Goal: Transaction & Acquisition: Purchase product/service

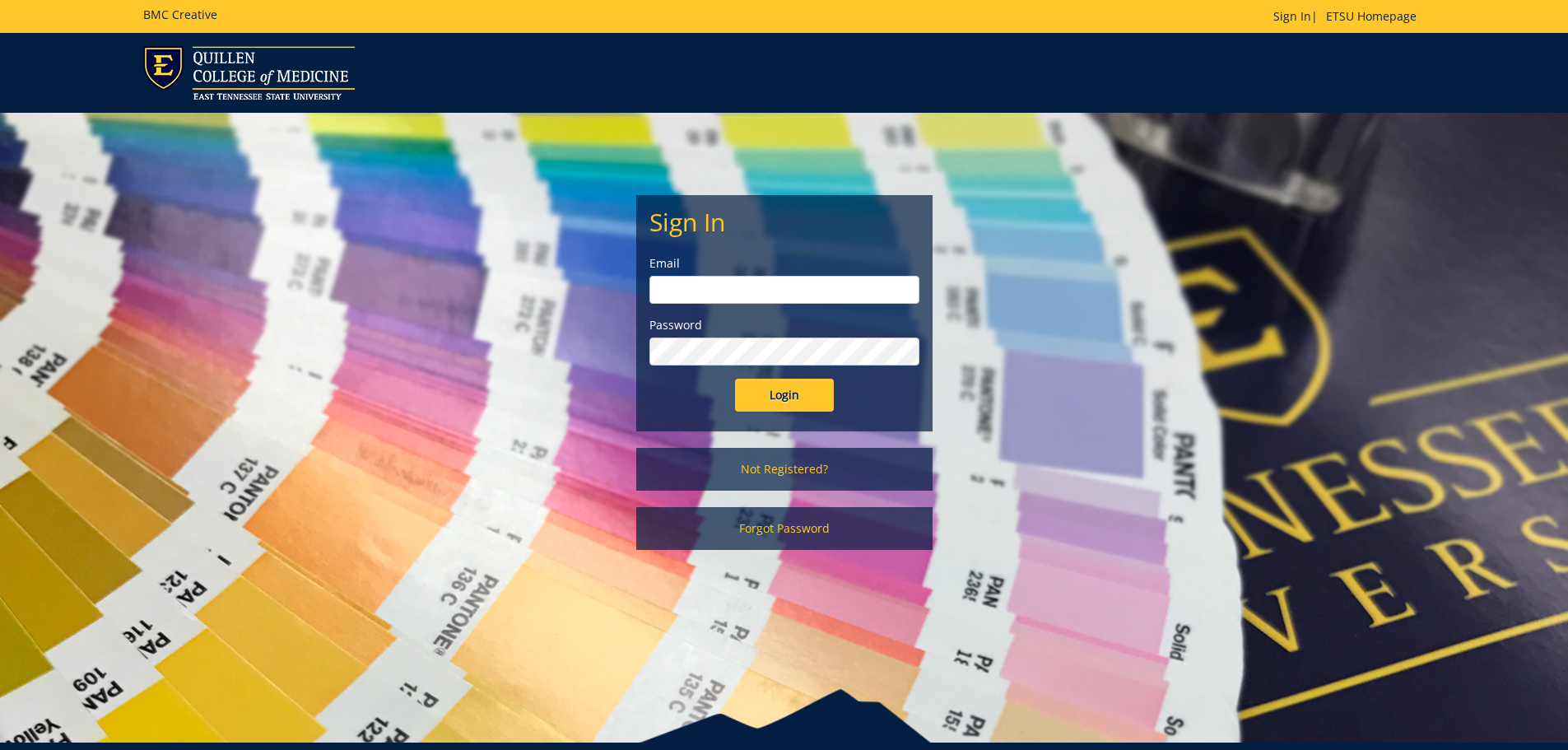
type input "brenner@etsu.edu"
click at [777, 409] on input "Login" at bounding box center [784, 396] width 98 height 33
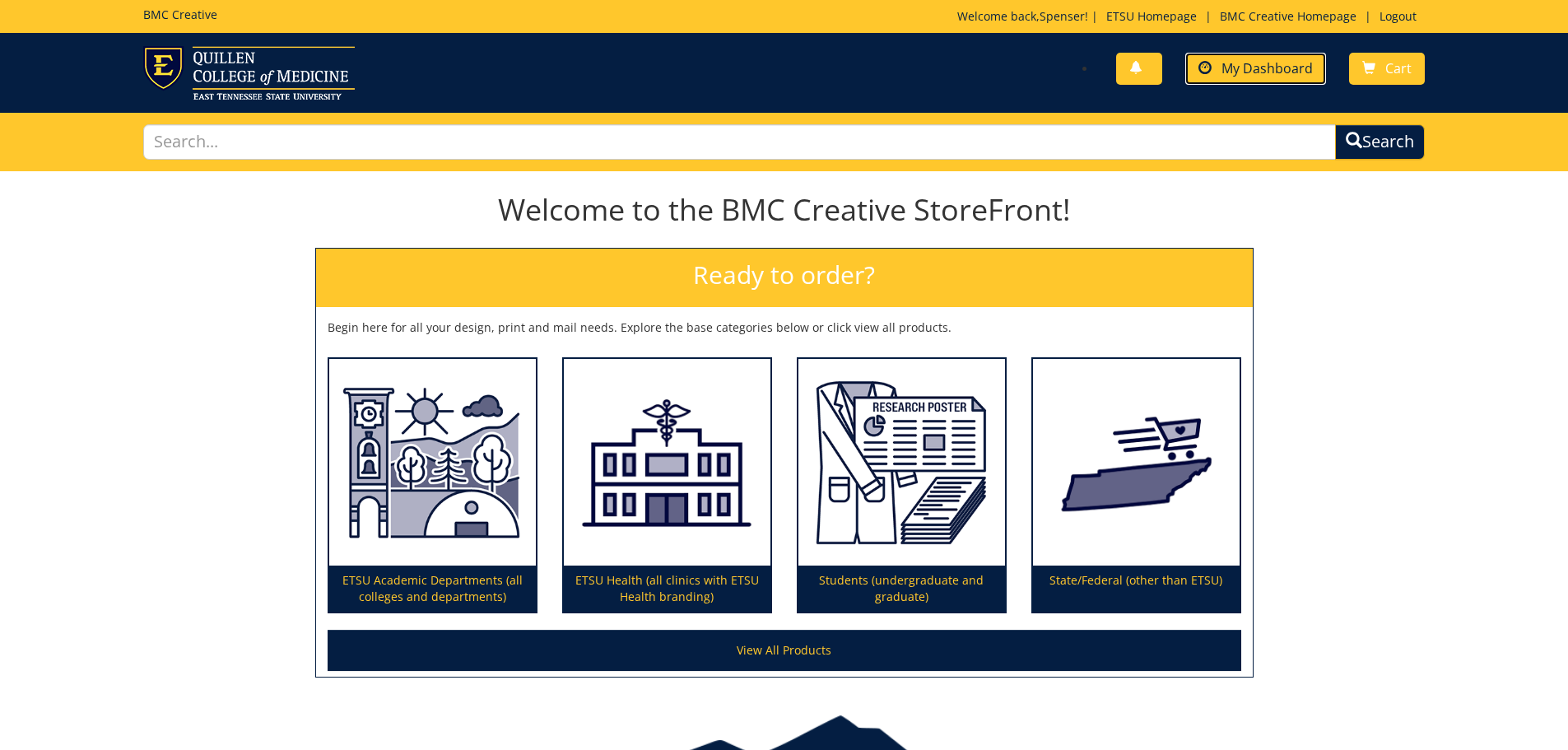
click at [1243, 58] on link "My Dashboard" at bounding box center [1254, 68] width 141 height 32
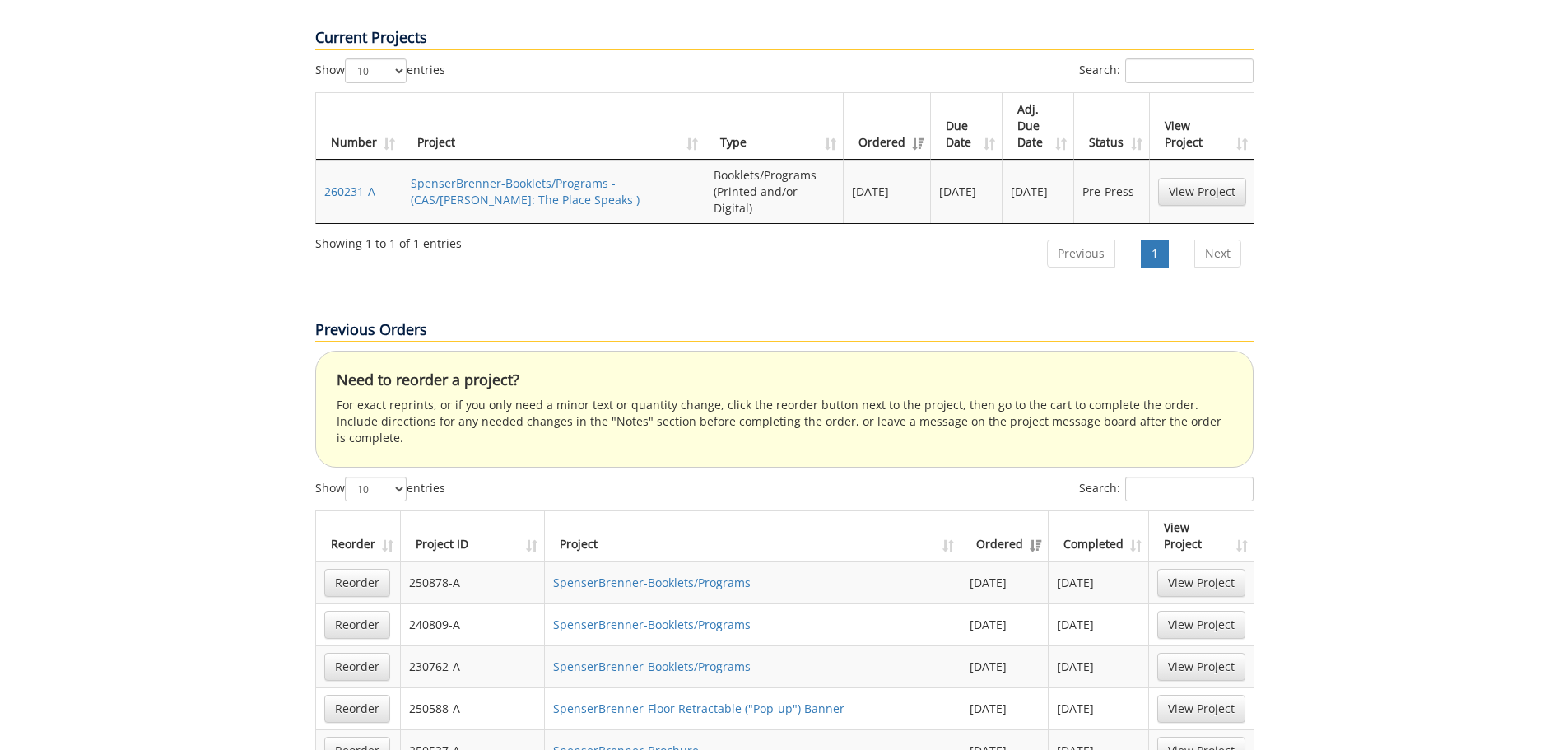
scroll to position [411, 0]
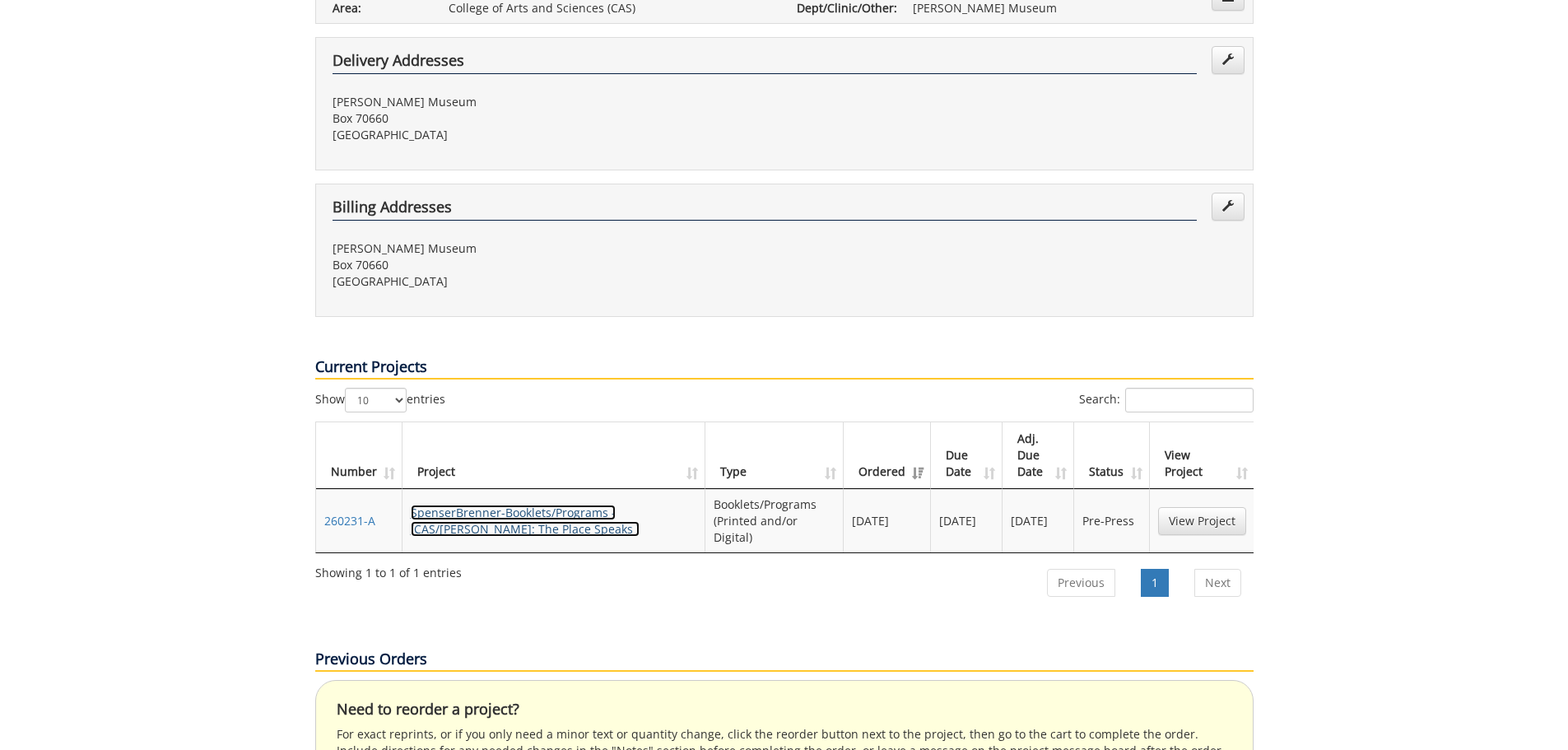
click at [623, 504] on link "SpenserBrenner-Booklets/Programs - (CAS/Reece: The Place Speaks )" at bounding box center [524, 520] width 229 height 32
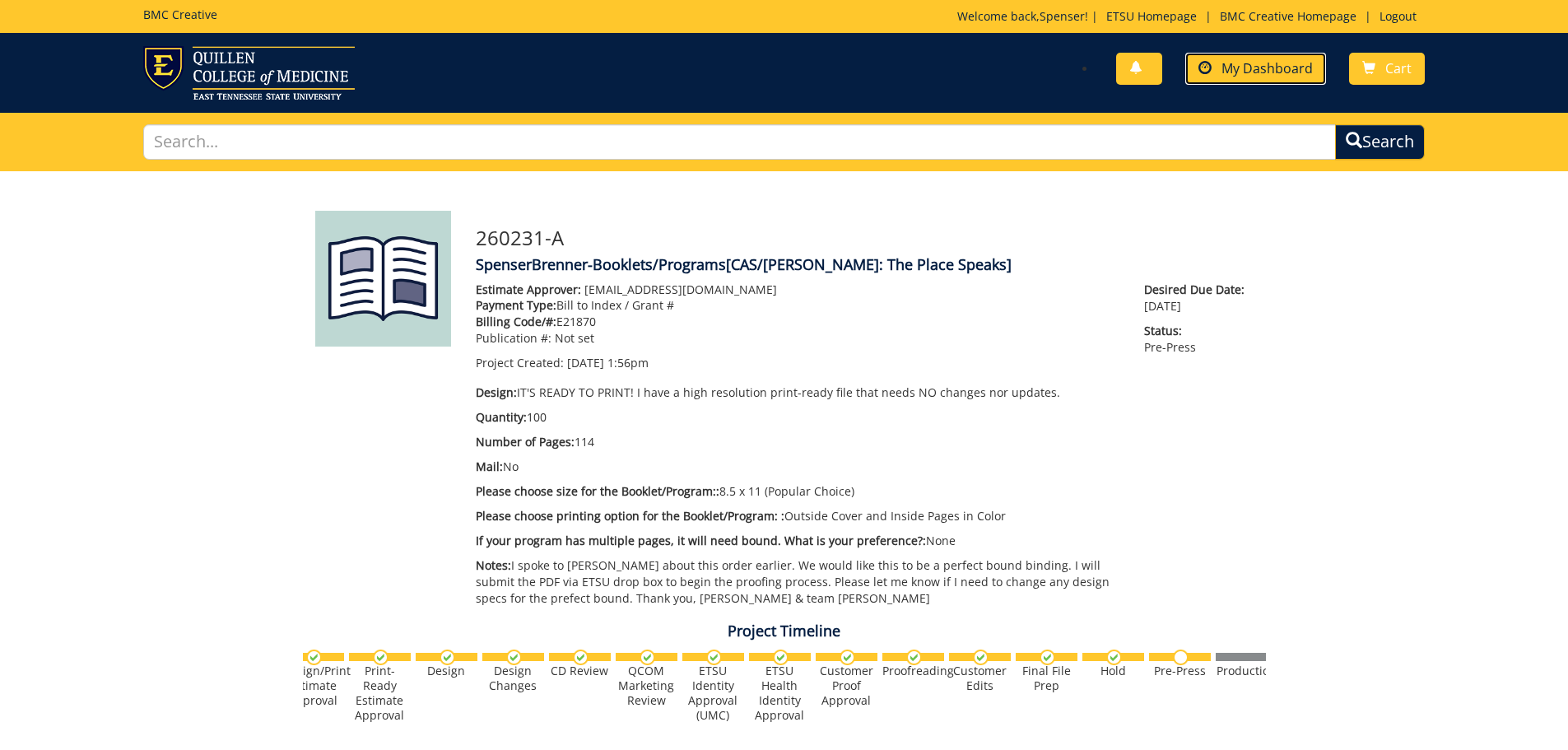
click at [1263, 78] on link "My Dashboard" at bounding box center [1254, 68] width 141 height 32
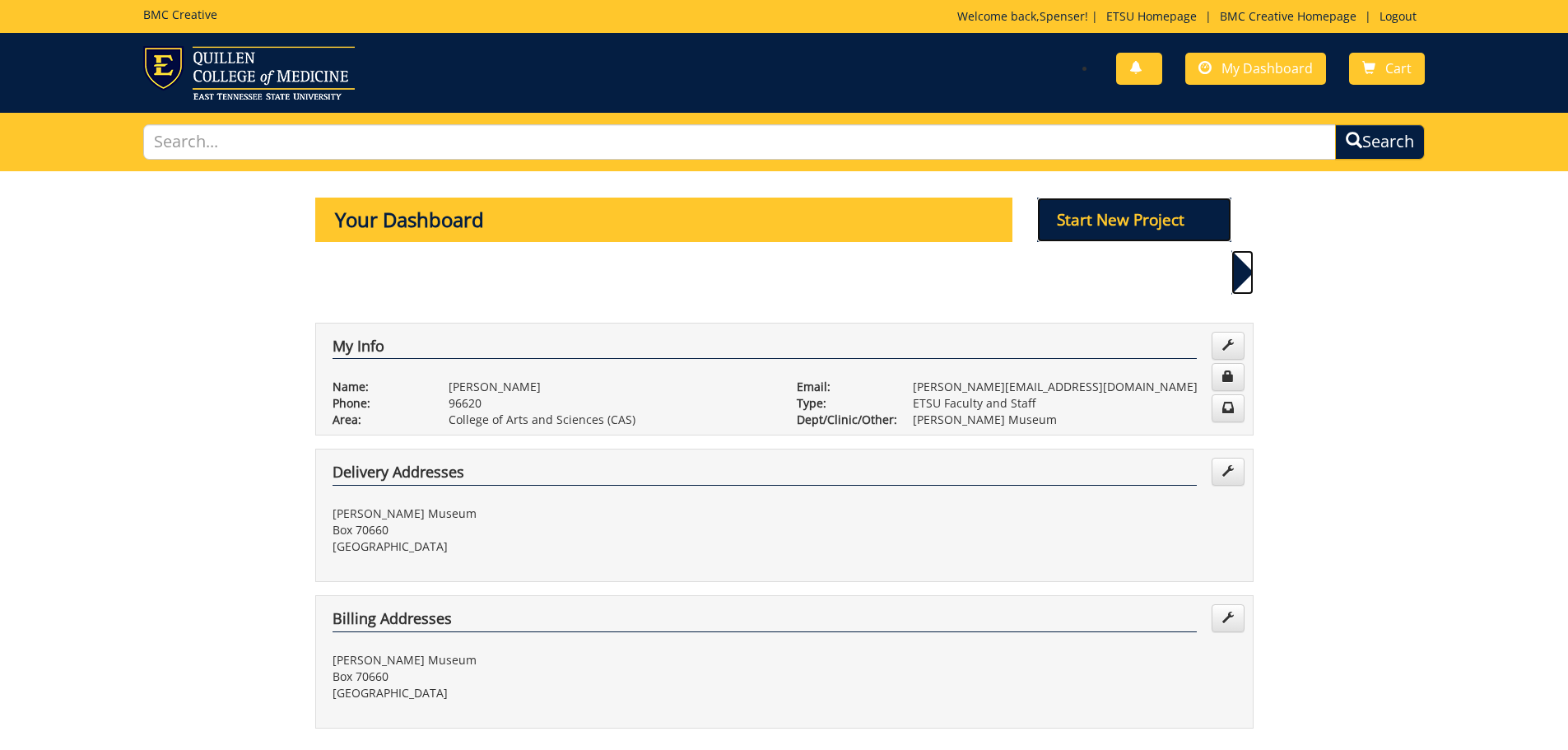
click at [1168, 214] on p "Start New Project" at bounding box center [1133, 220] width 194 height 44
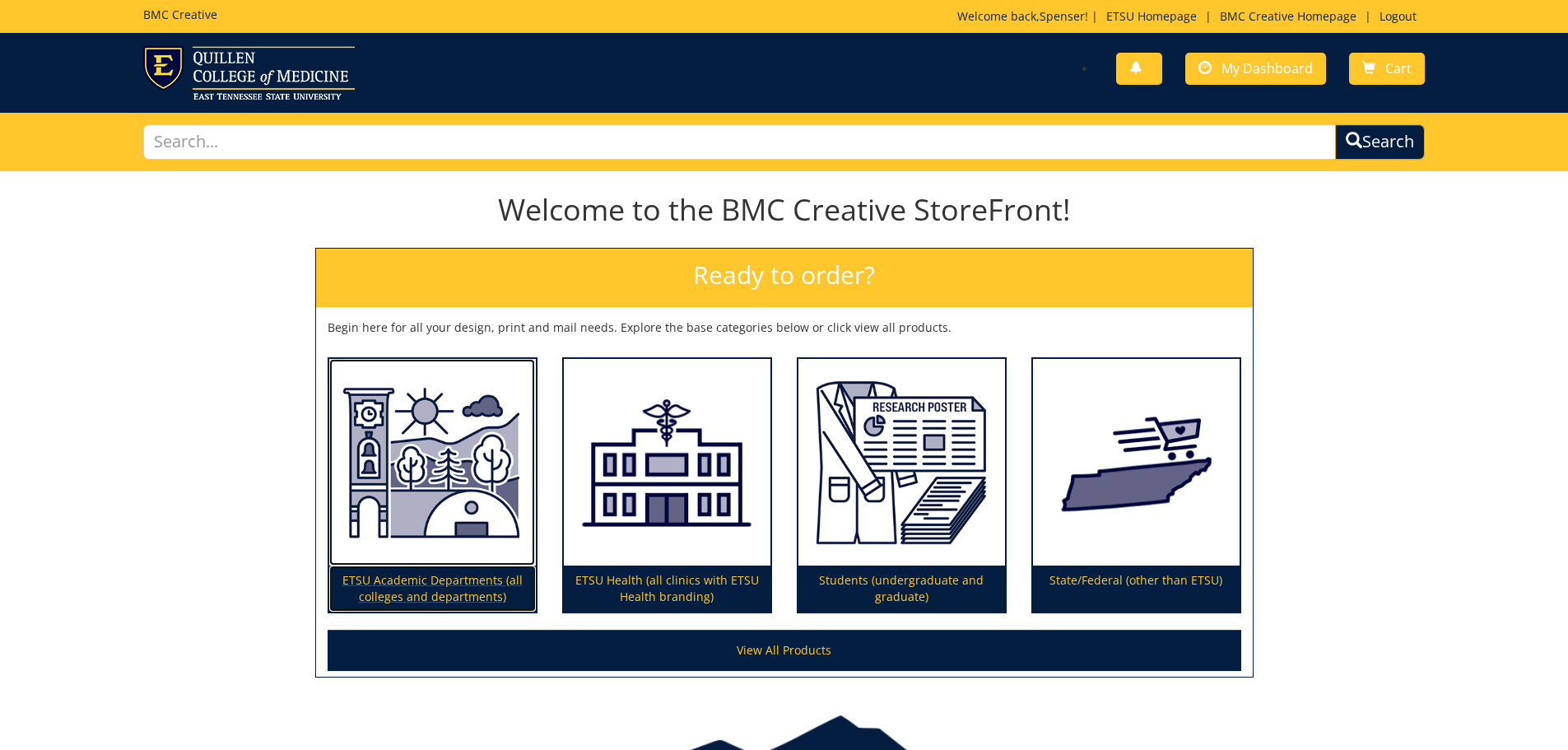
click at [493, 565] on img at bounding box center [432, 462] width 207 height 207
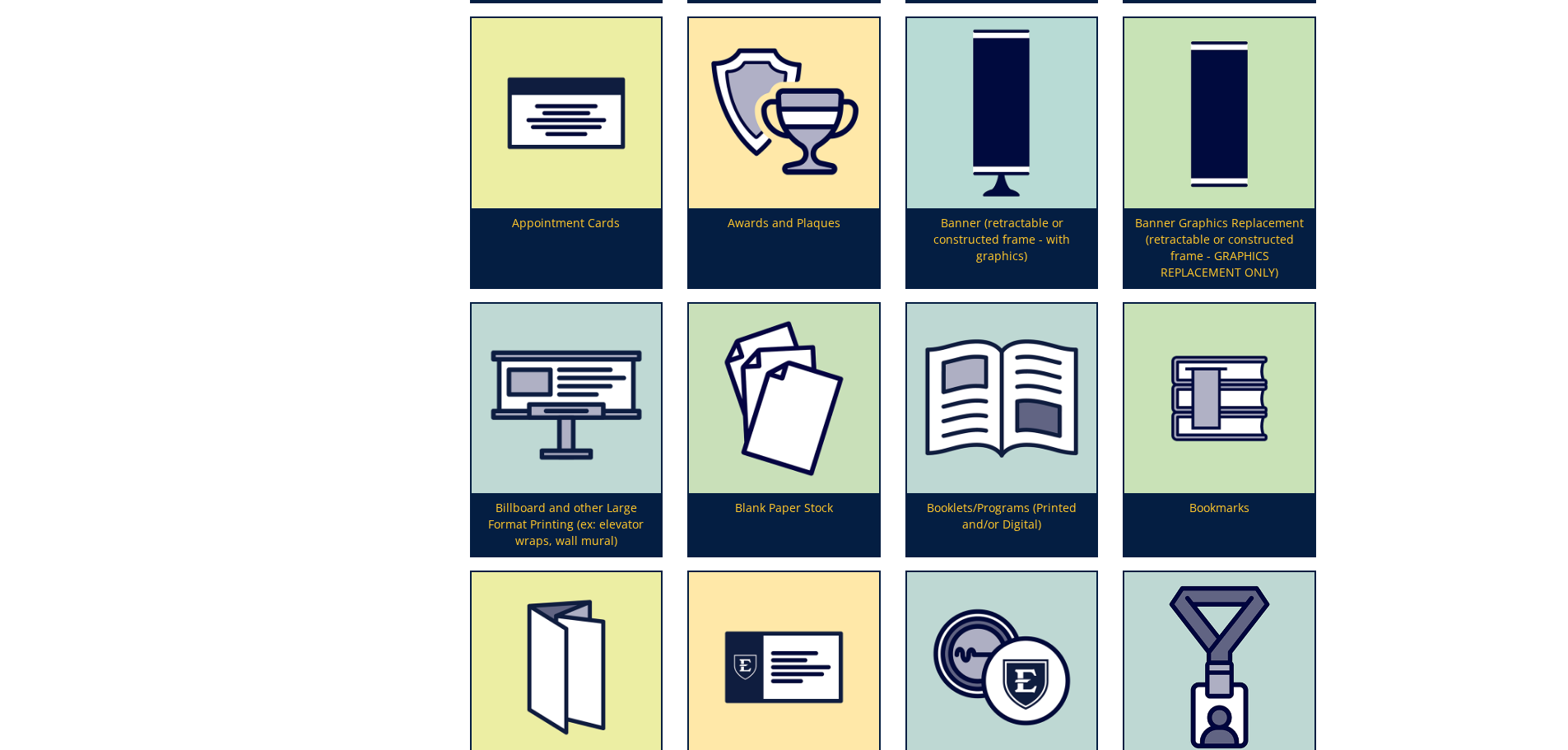
scroll to position [576, 0]
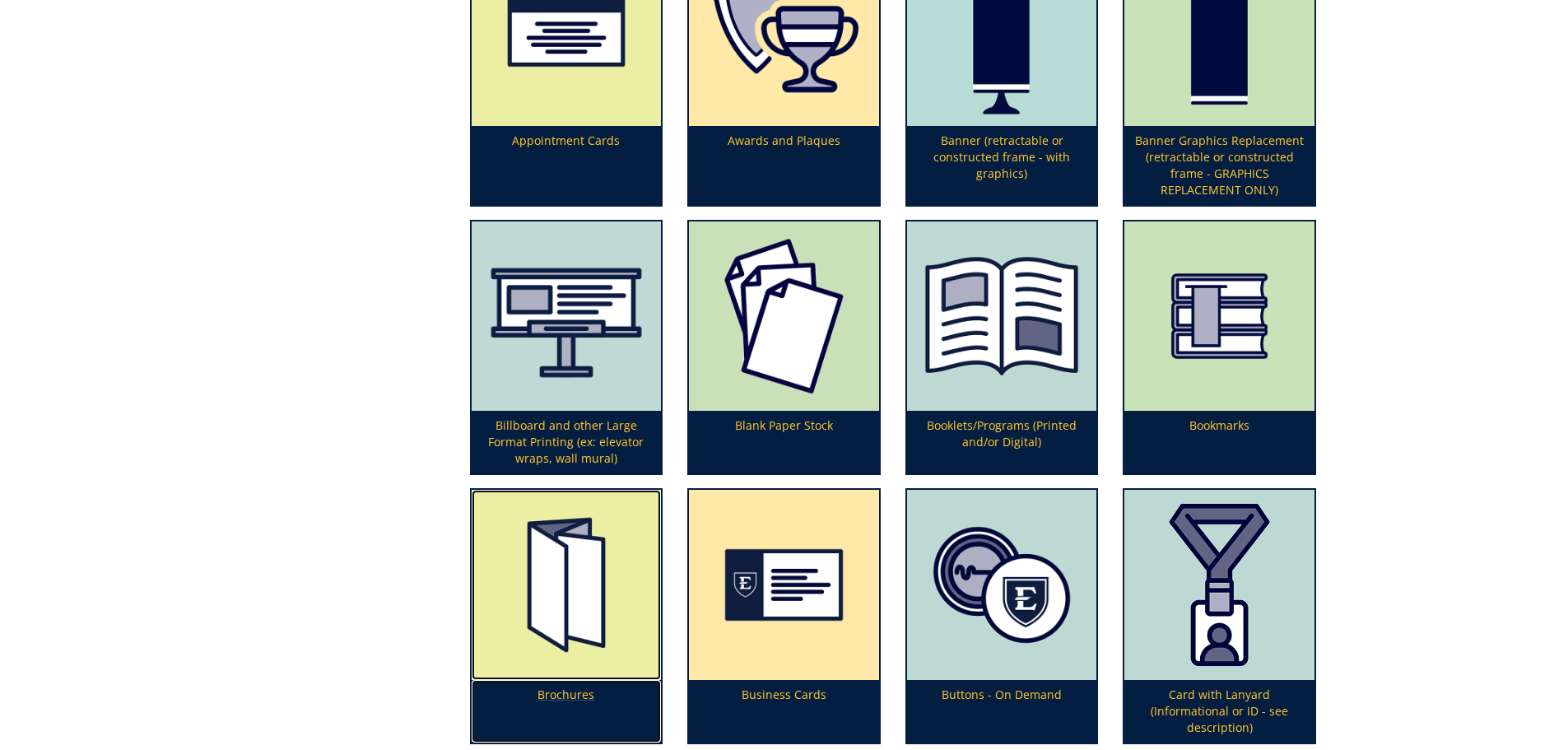
click at [530, 675] on img at bounding box center [567, 584] width 190 height 190
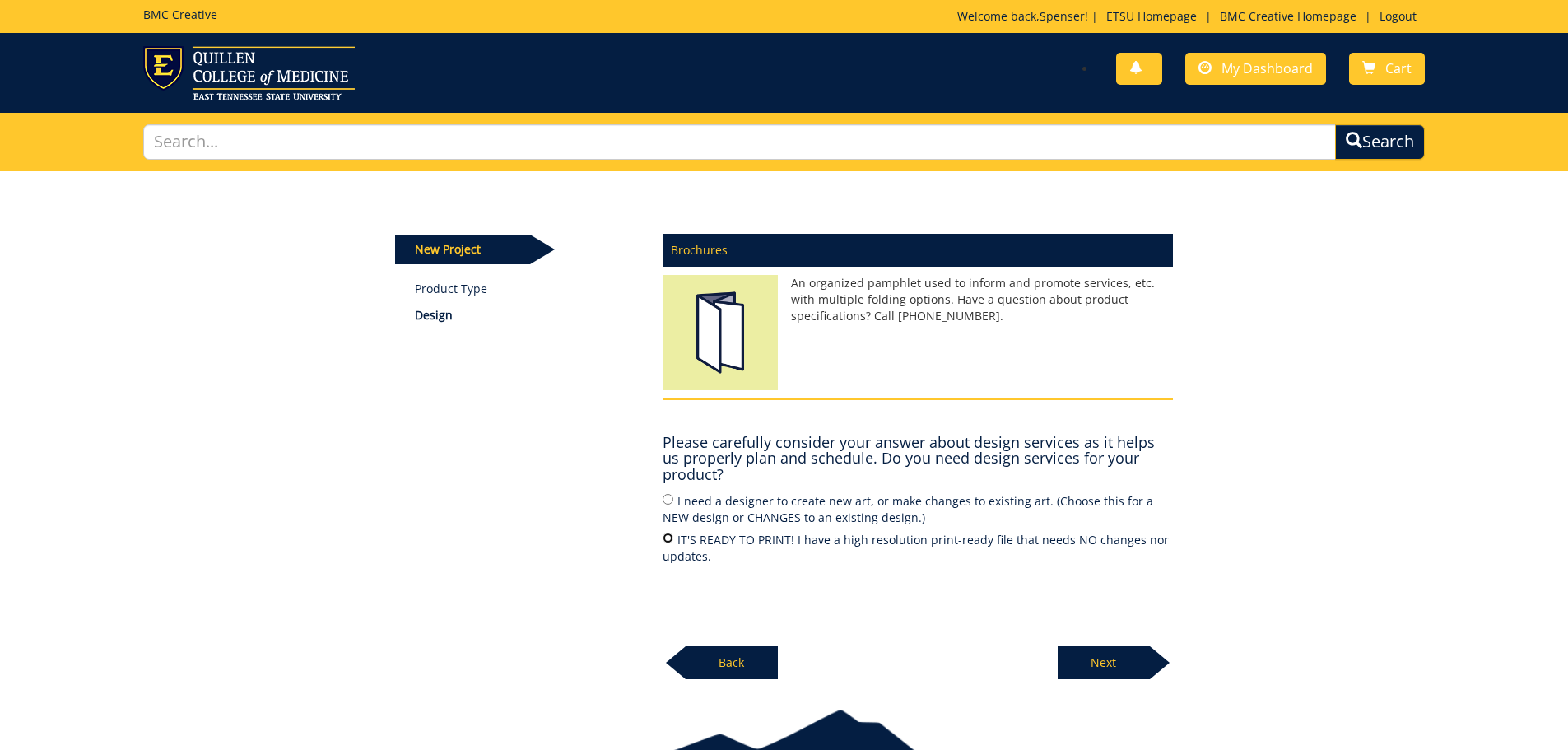
click at [662, 536] on input "IT'S READY TO PRINT! I have a high resolution print-ready file that needs NO ch…" at bounding box center [668, 538] width 11 height 11
radio input "true"
click at [1075, 656] on p "Next" at bounding box center [1104, 663] width 92 height 33
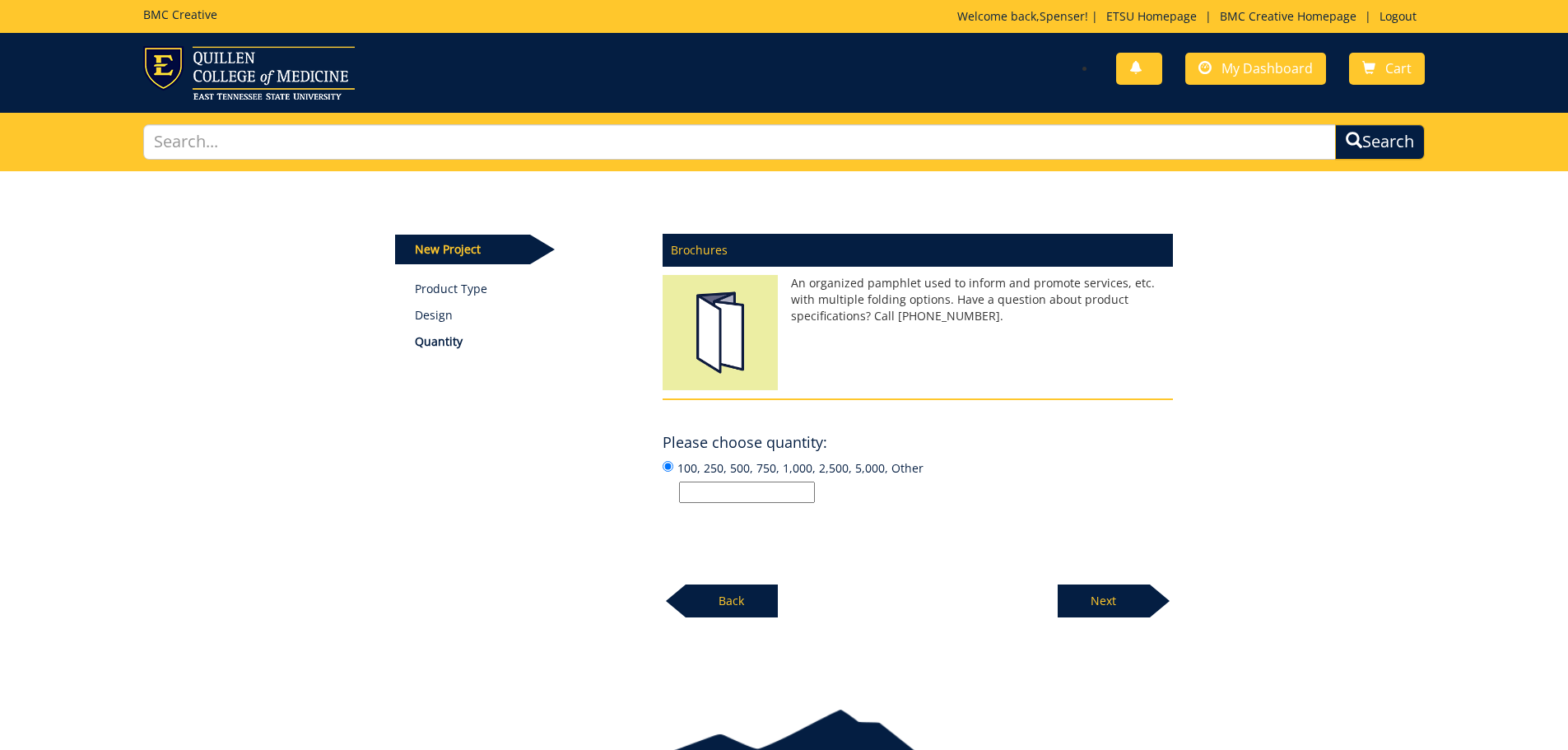
click at [755, 491] on input "100, 250, 500, 750, 1,000, 2,500, 5,000, Other" at bounding box center [747, 491] width 136 height 21
type input "1,000"
click at [1013, 502] on p "1,000" at bounding box center [925, 491] width 494 height 21
click at [673, 472] on input "100, 250, 500, 750, 1,000, 2,500, 5,000, Other 1,000" at bounding box center [668, 467] width 11 height 11
click at [1082, 586] on p "Next" at bounding box center [1104, 601] width 92 height 33
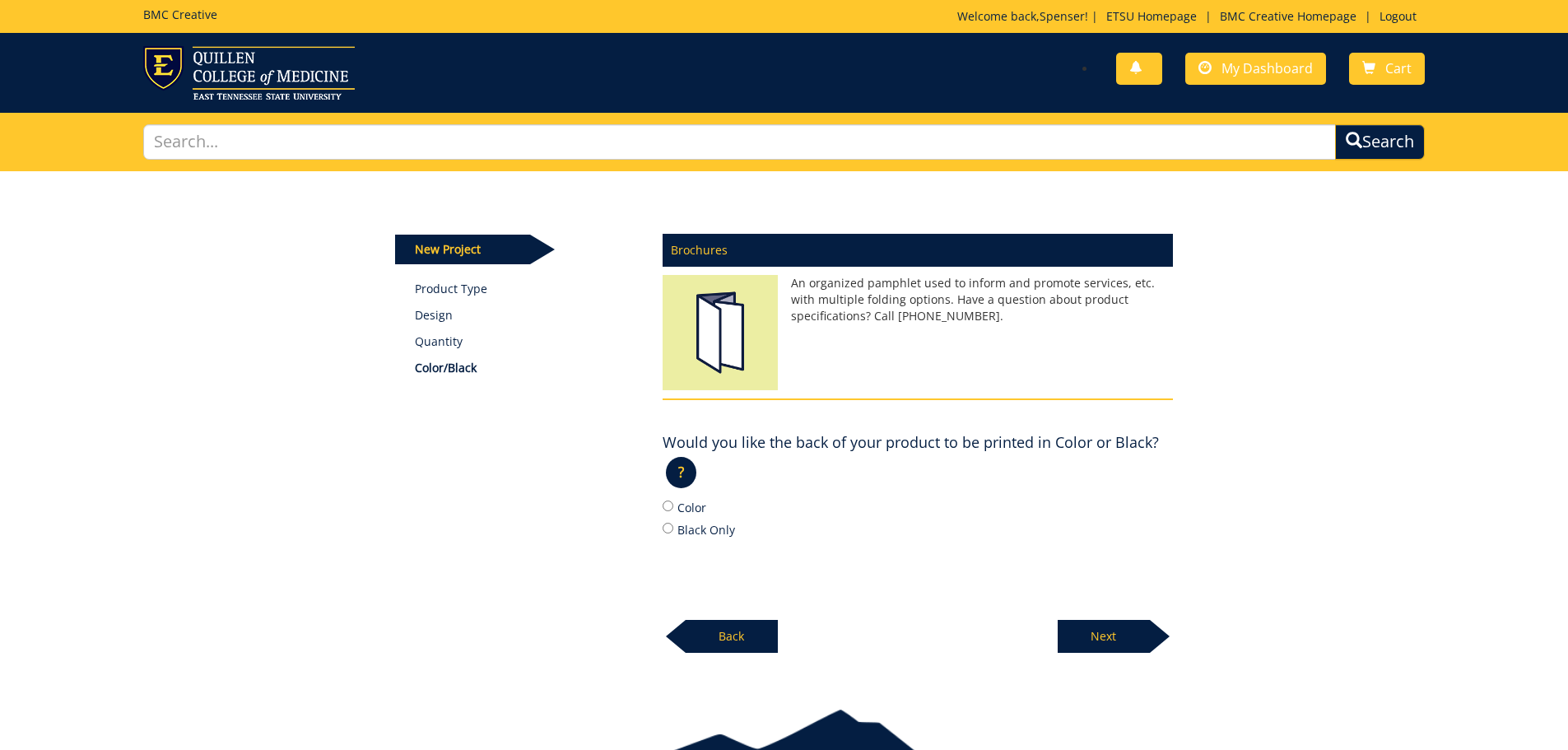
click at [679, 503] on label "Color" at bounding box center [917, 507] width 510 height 18
click at [673, 503] on input "Color" at bounding box center [668, 506] width 11 height 11
radio input "true"
click at [1115, 640] on p "Next" at bounding box center [1104, 637] width 92 height 33
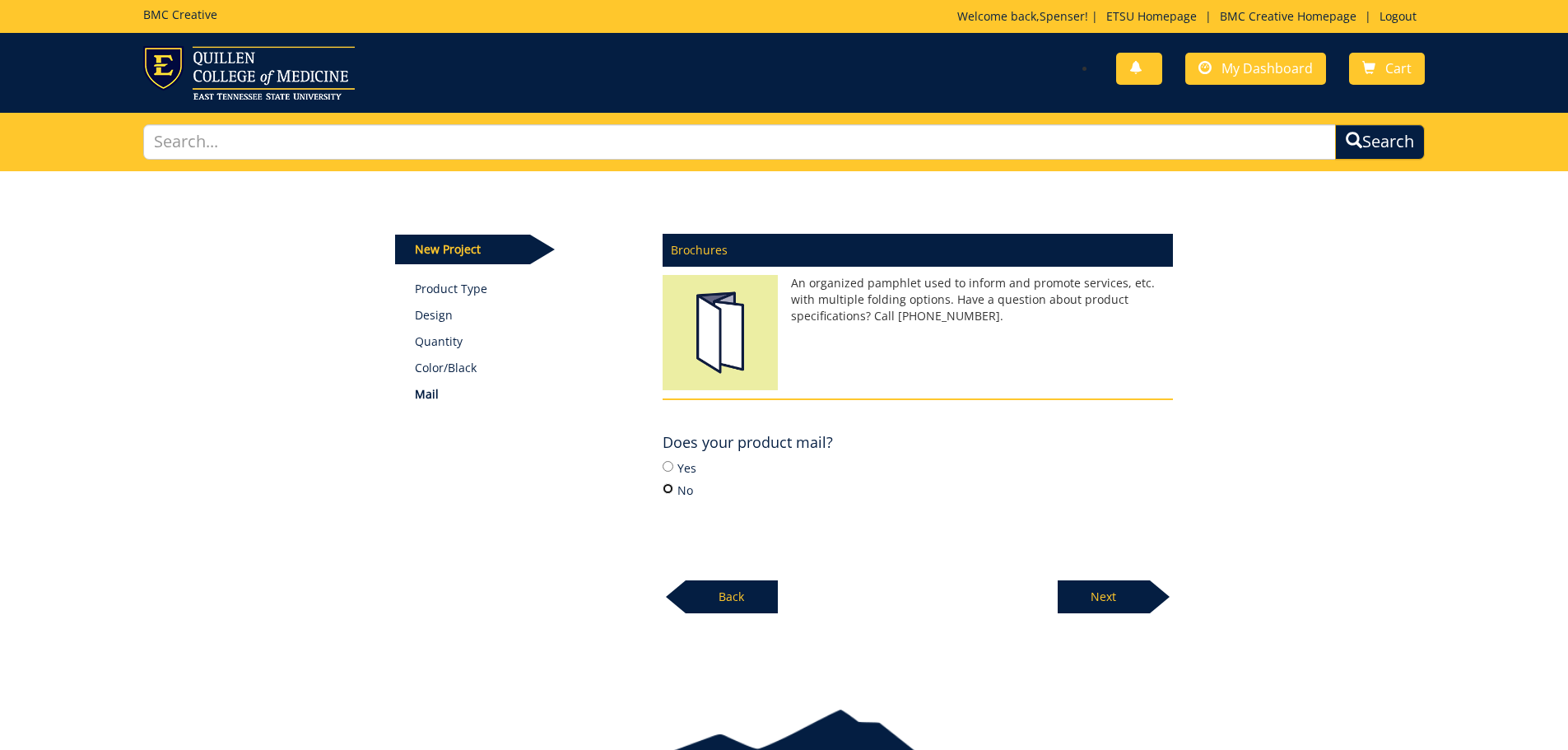
click at [670, 485] on input "No" at bounding box center [668, 489] width 11 height 11
radio input "true"
click at [1100, 596] on p "Next" at bounding box center [1104, 597] width 92 height 33
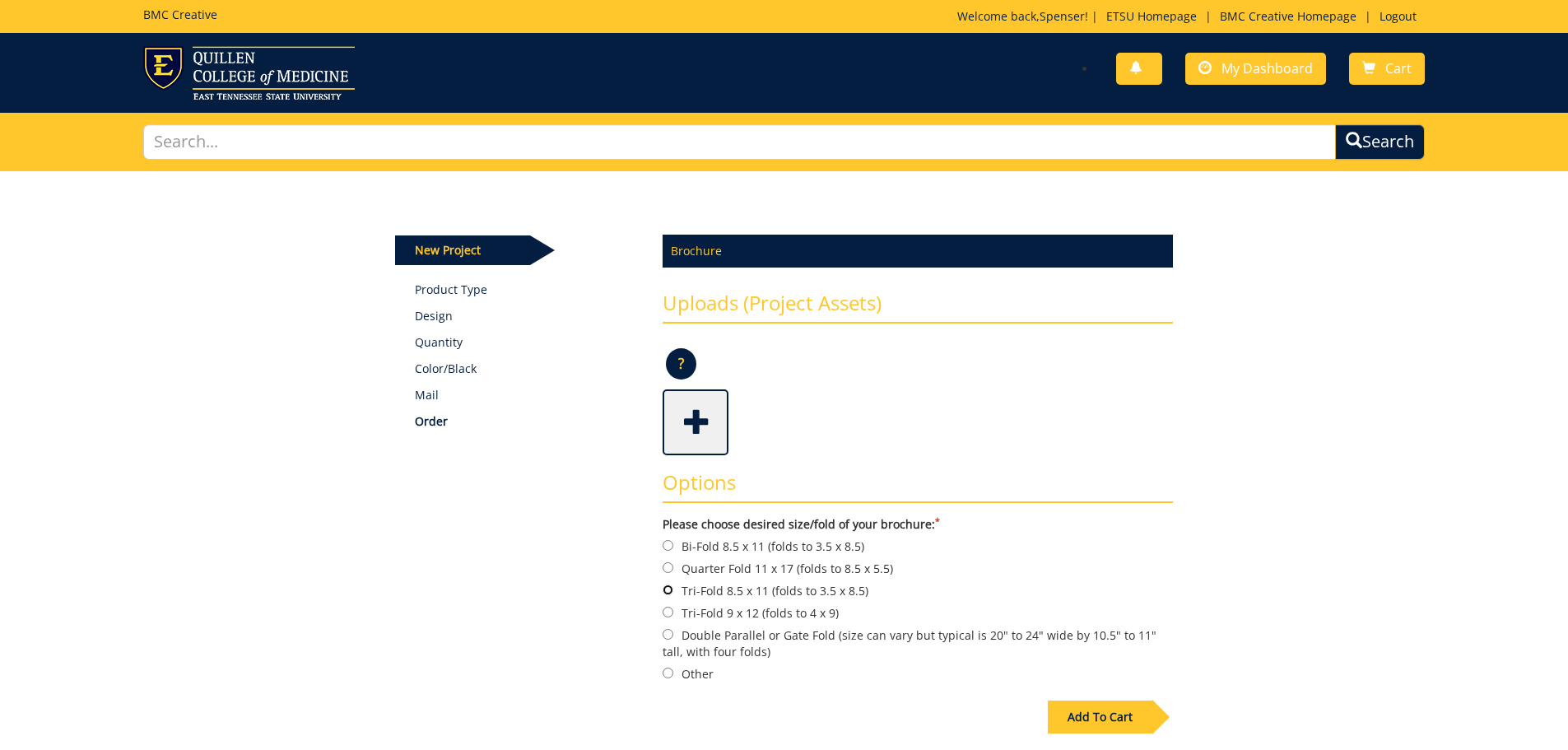
click at [669, 590] on input "Tri-Fold 8.5 x 11 (folds to 3.5 x 8.5)" at bounding box center [668, 590] width 11 height 11
radio input "true"
click at [707, 419] on span at bounding box center [697, 421] width 66 height 58
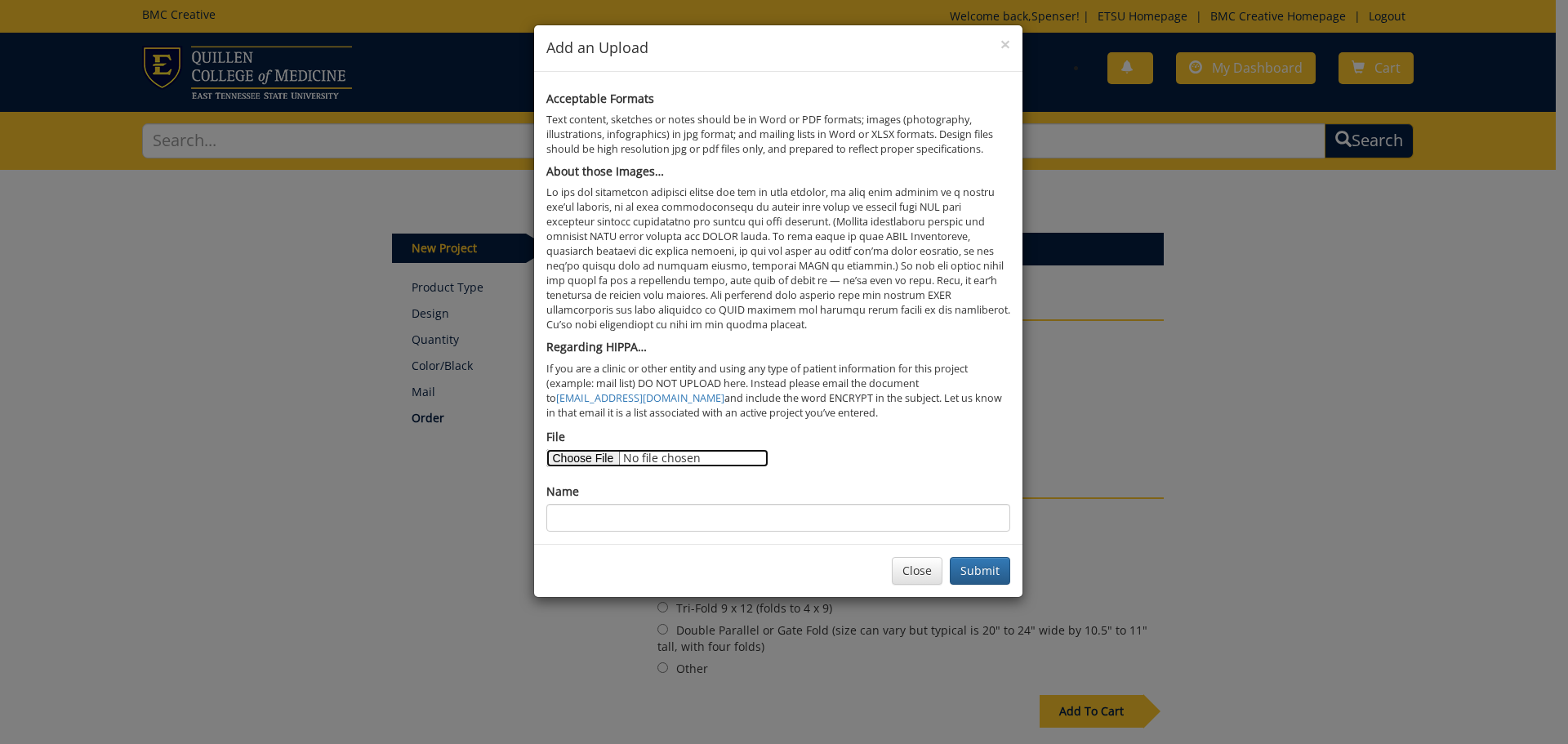
click at [613, 455] on input "File" at bounding box center [657, 458] width 222 height 18
type input "C:\fakepath\NETMA.tri.fold.FINAL.FINAL.2025.update.pdf"
click at [737, 512] on input "Name" at bounding box center [779, 518] width 464 height 27
type input "NETMA Brochure Re-print"
click at [972, 566] on button "Submit" at bounding box center [980, 571] width 60 height 27
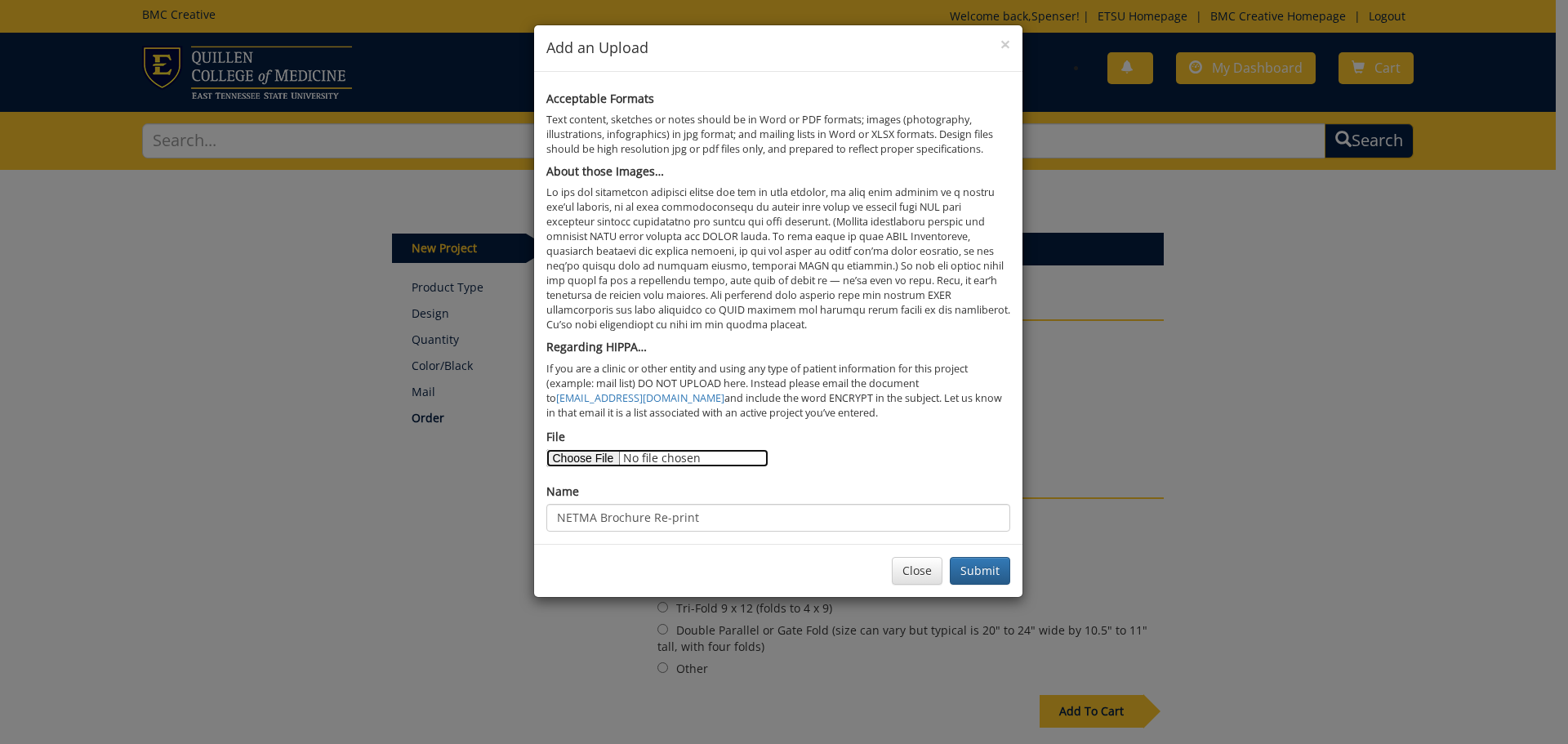
click at [572, 456] on input "File" at bounding box center [657, 458] width 222 height 18
type input "C:\fakepath\NETMA.tri.fold.FINAL.FINAL.2025.update.sm.pdf"
click at [988, 570] on button "Submit" at bounding box center [980, 571] width 60 height 27
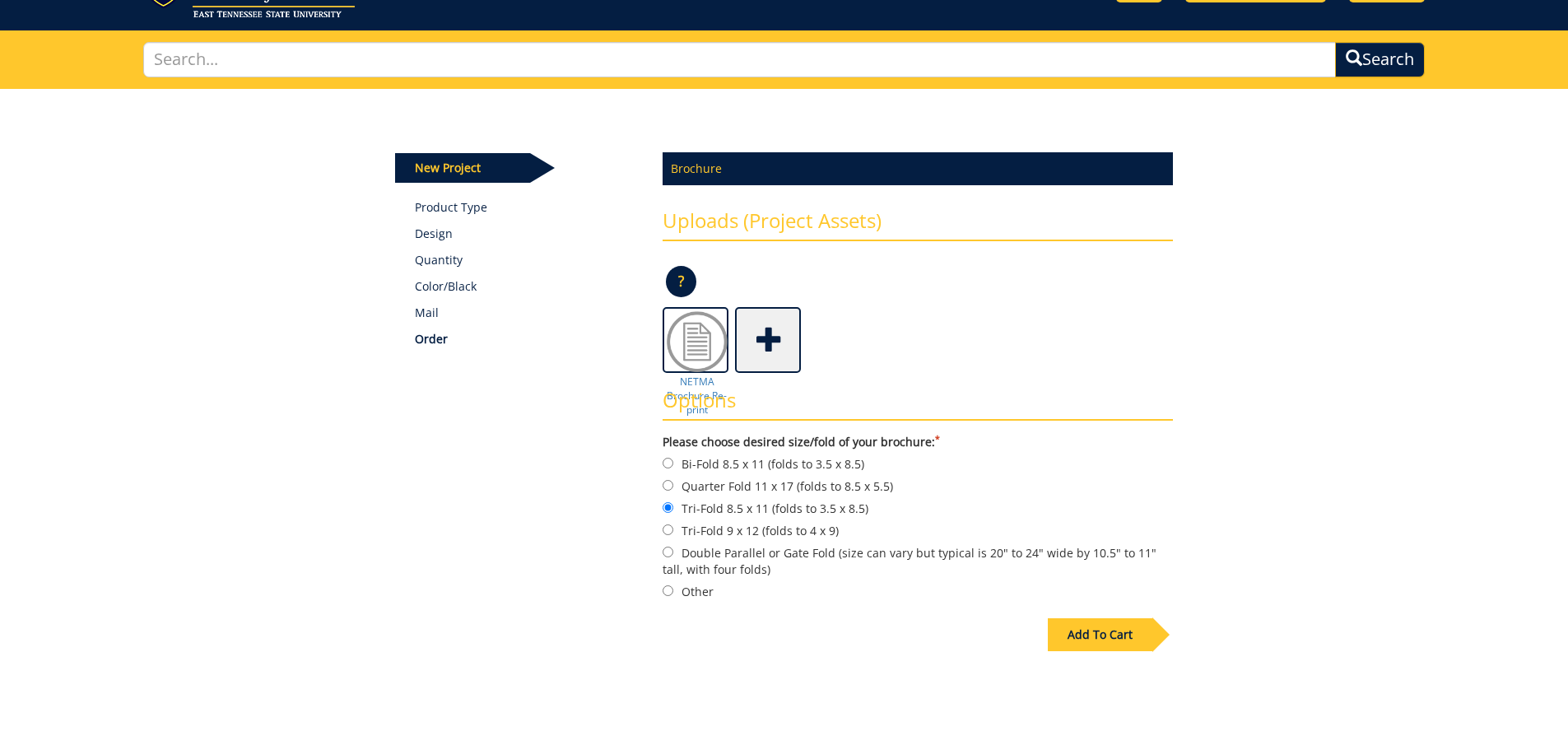
scroll to position [165, 0]
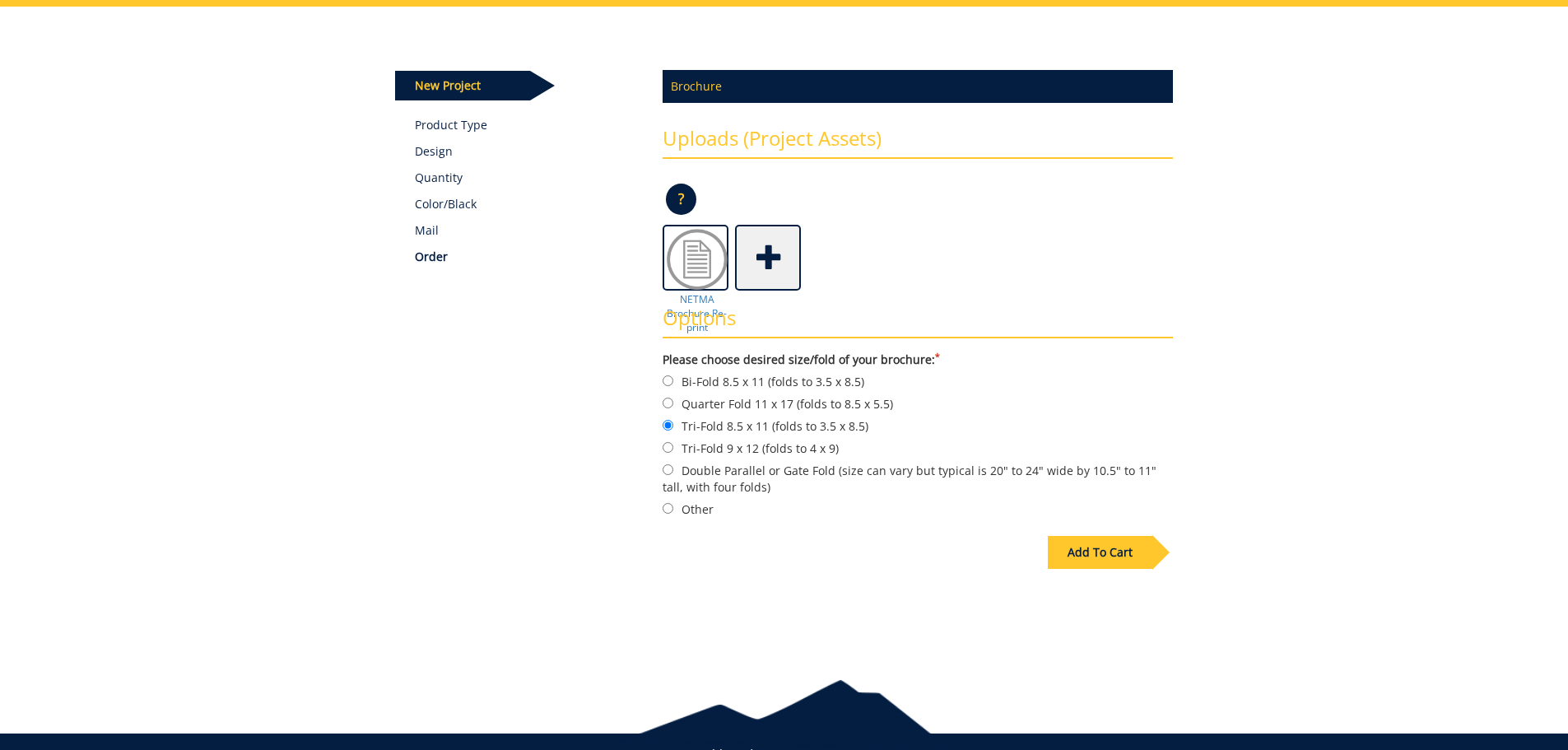
click at [1096, 558] on div "Add To Cart" at bounding box center [1100, 552] width 105 height 33
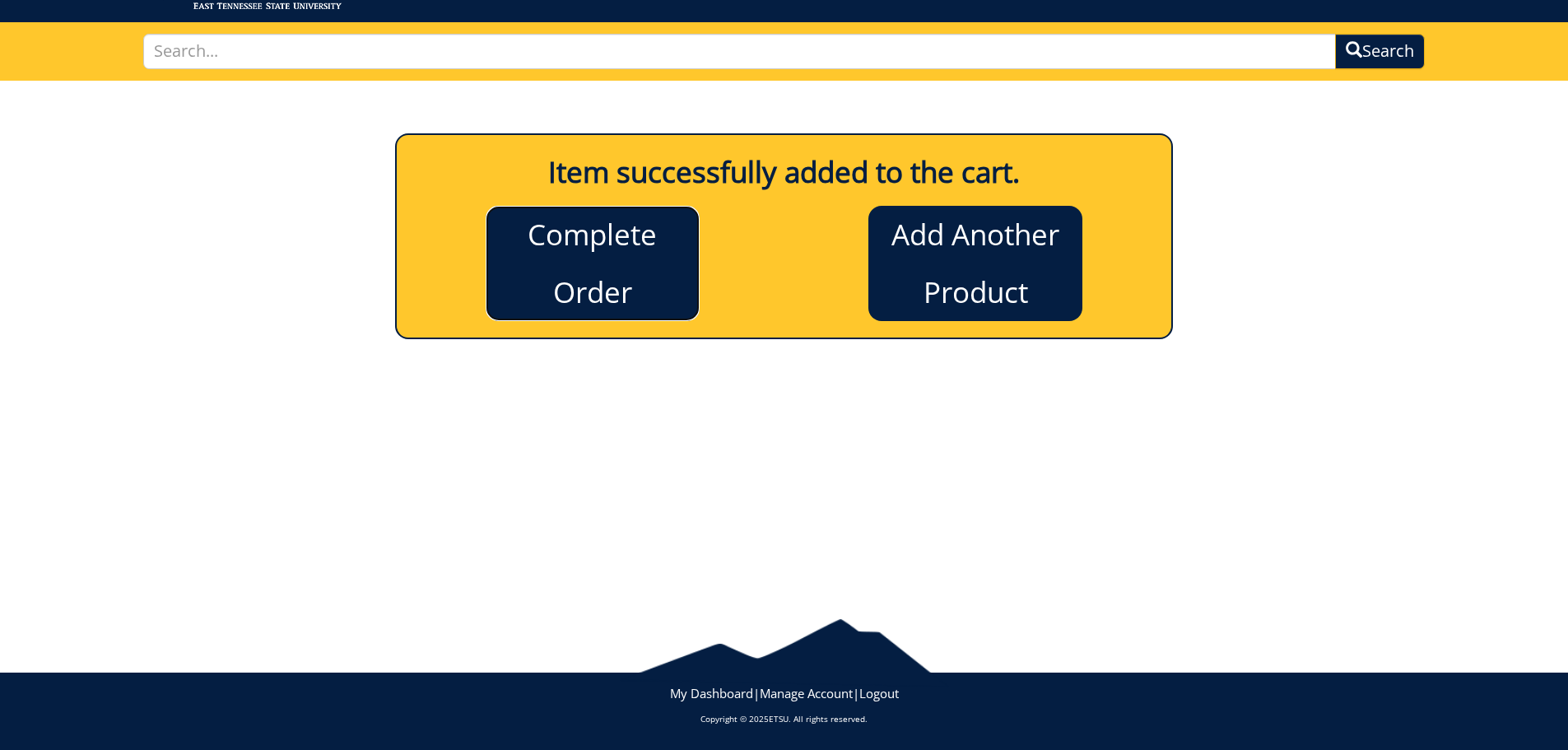
click at [563, 254] on link "Complete Order" at bounding box center [592, 263] width 214 height 115
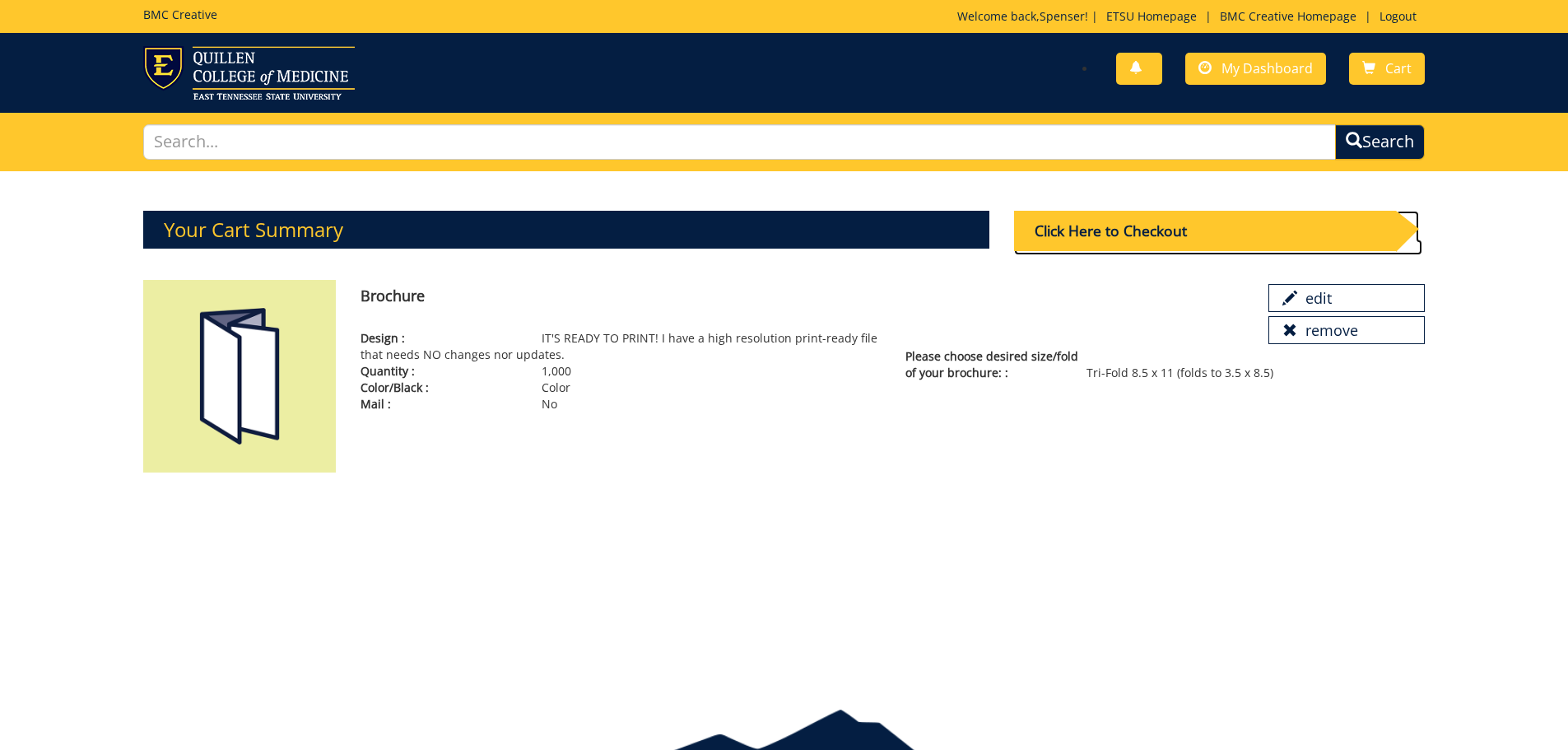
click at [1178, 238] on div "Click Here to Checkout" at bounding box center [1204, 231] width 382 height 40
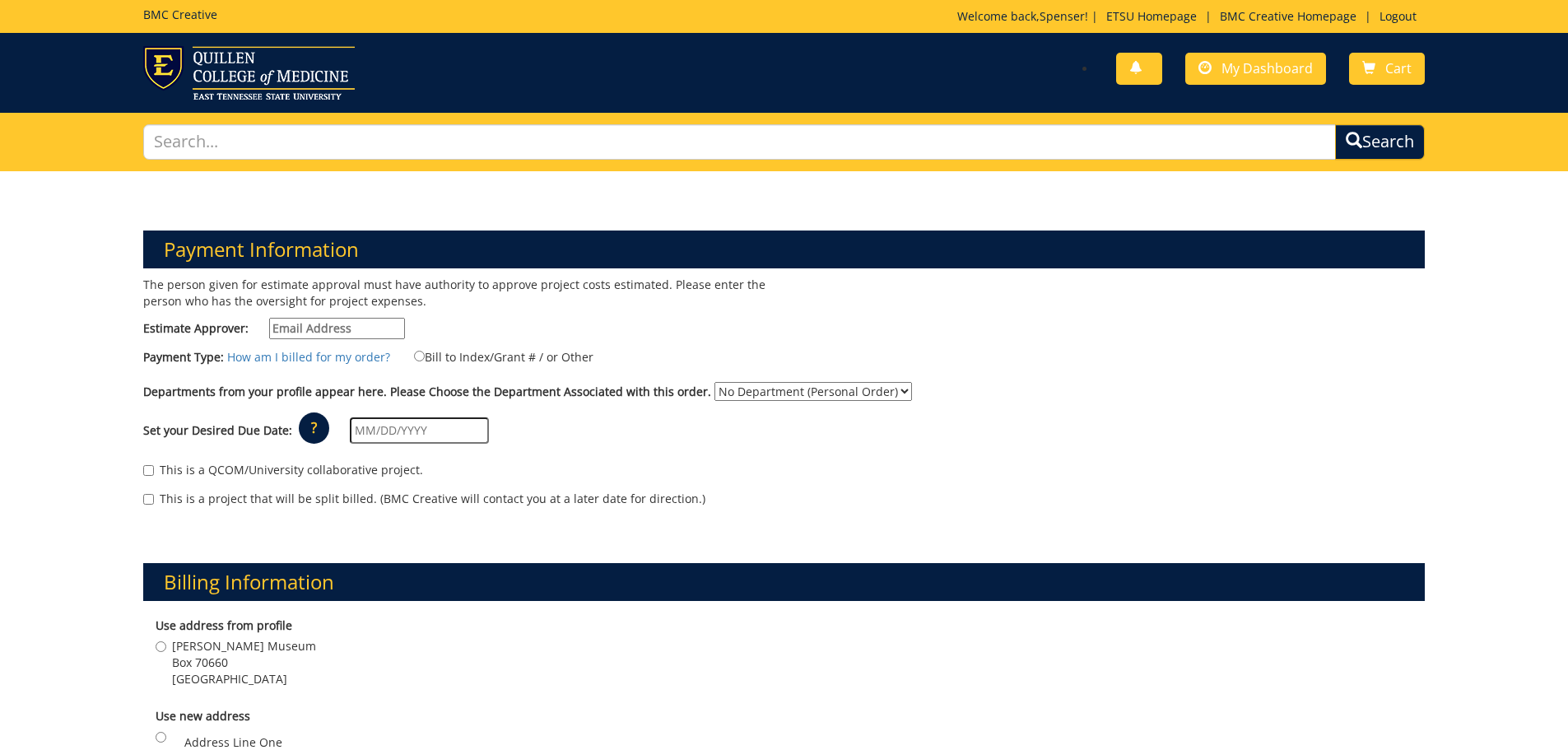
click at [366, 333] on input "Estimate Approver:" at bounding box center [338, 328] width 136 height 21
type input "[EMAIL_ADDRESS][DOMAIN_NAME]"
click at [414, 354] on input "Bill to Index/Grant # / or Other" at bounding box center [419, 356] width 11 height 11
radio input "true"
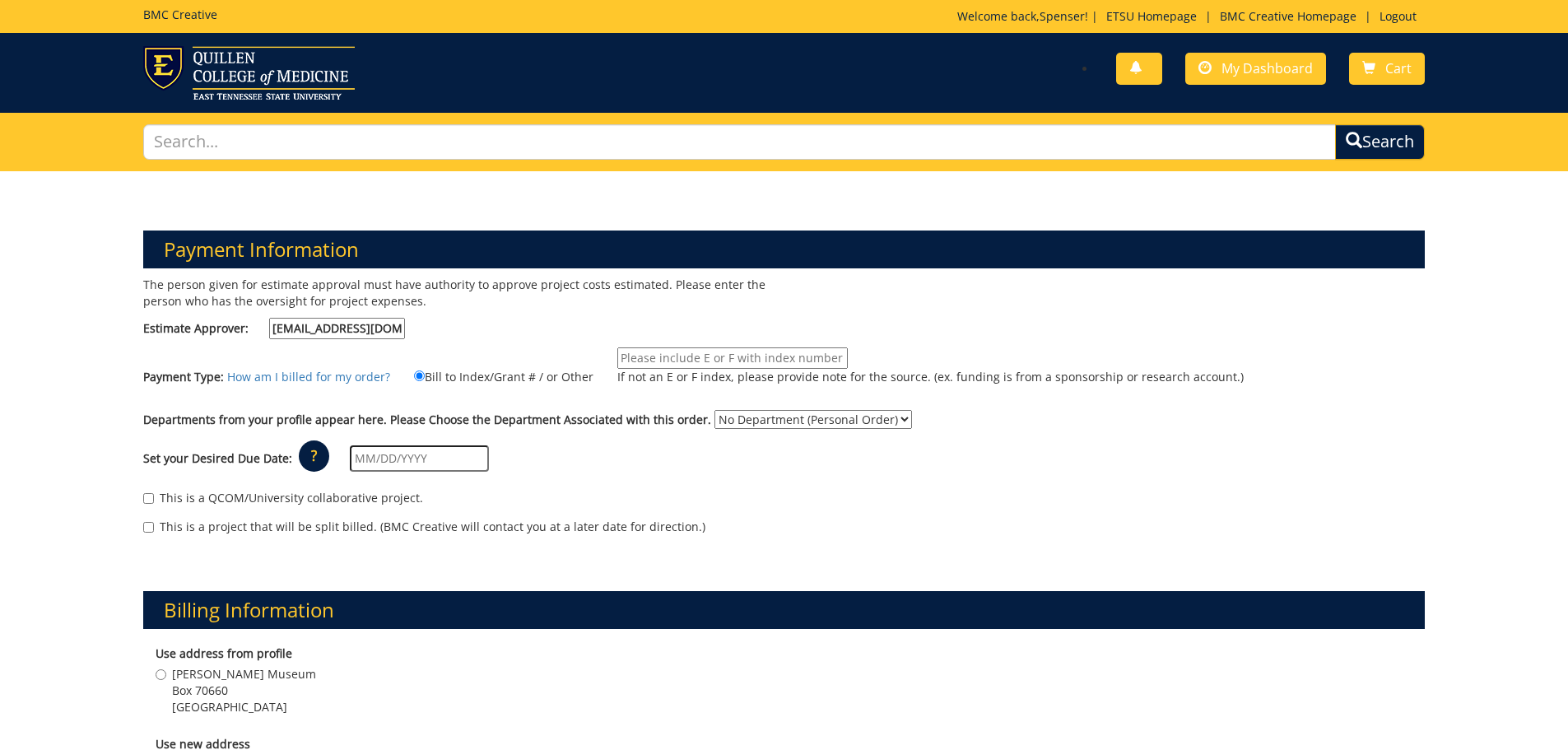
click at [661, 356] on input "If not an E or F index, please provide note for the source. (ex. funding is fro…" at bounding box center [732, 358] width 231 height 21
click at [704, 354] on input "If not an E or F index, please provide note for the source. (ex. funding is fro…" at bounding box center [732, 358] width 231 height 21
type input "10-46030"
click at [738, 492] on div "This is a QCOM/University collaborative project." at bounding box center [784, 502] width 1282 height 25
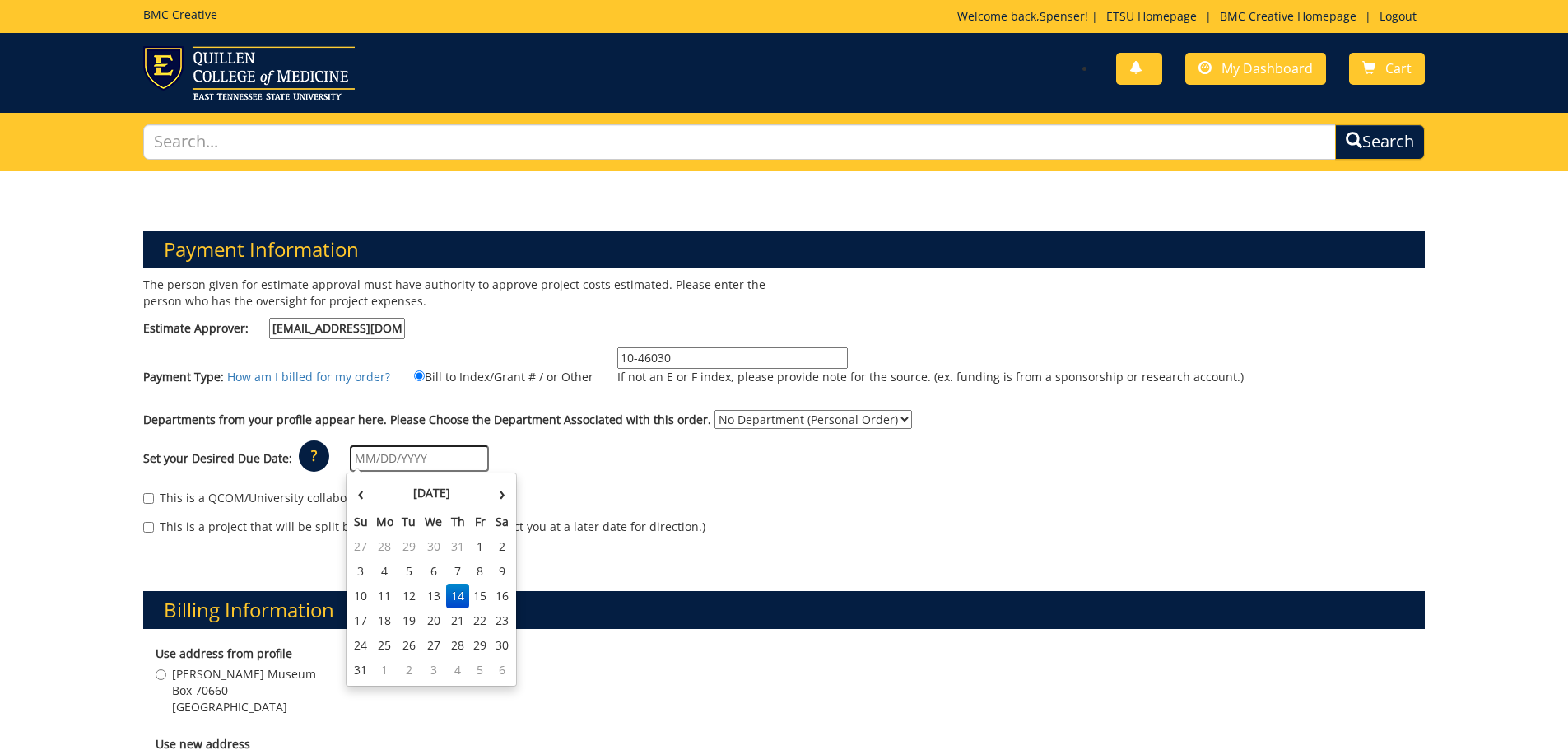
click at [411, 450] on input "text" at bounding box center [418, 458] width 139 height 27
click at [372, 490] on th "August 2025" at bounding box center [431, 493] width 120 height 33
click at [423, 628] on span "Aug" at bounding box center [417, 633] width 39 height 44
click at [438, 457] on input "08/01/2025" at bounding box center [418, 458] width 139 height 27
click at [383, 644] on td "25" at bounding box center [384, 645] width 27 height 25
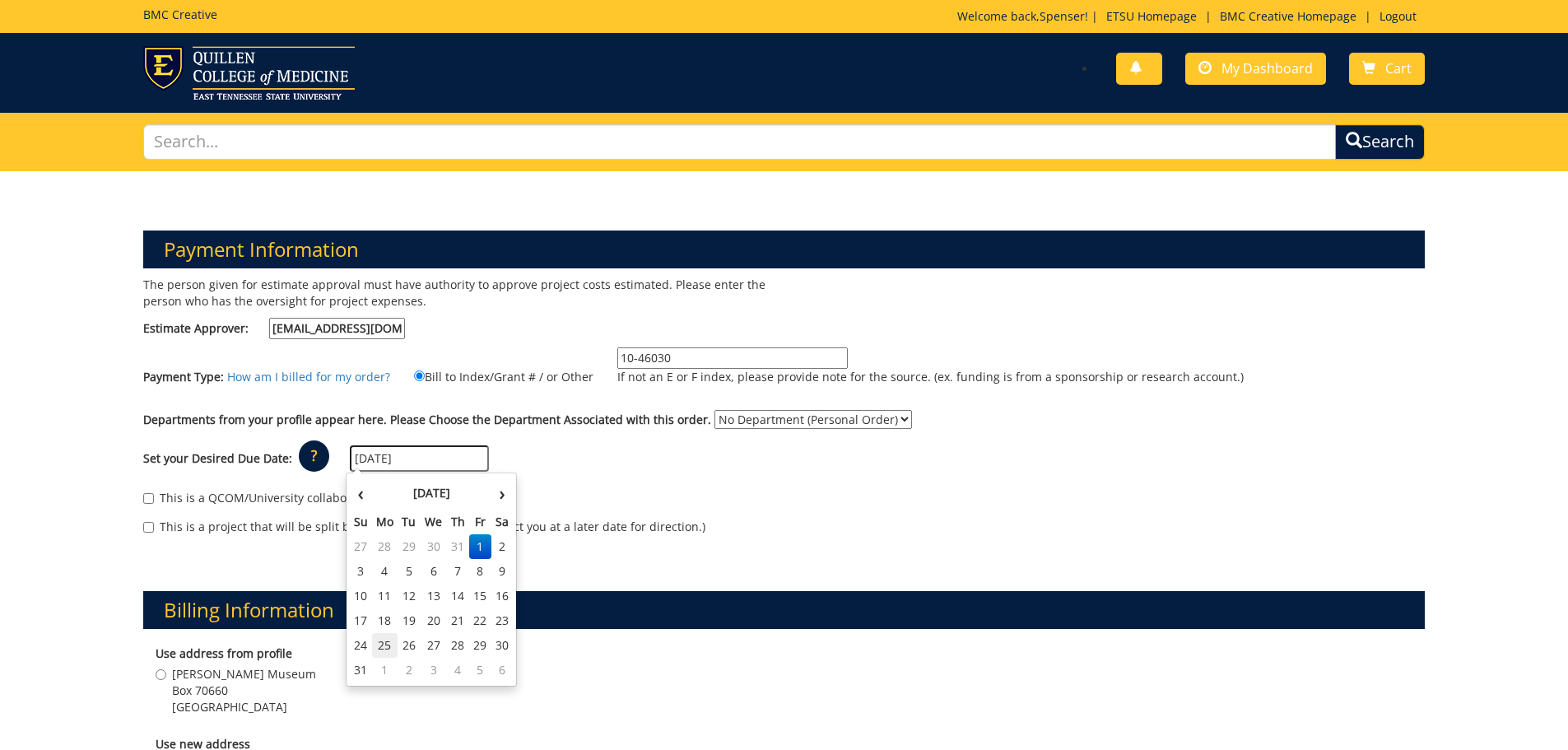
type input "[DATE]"
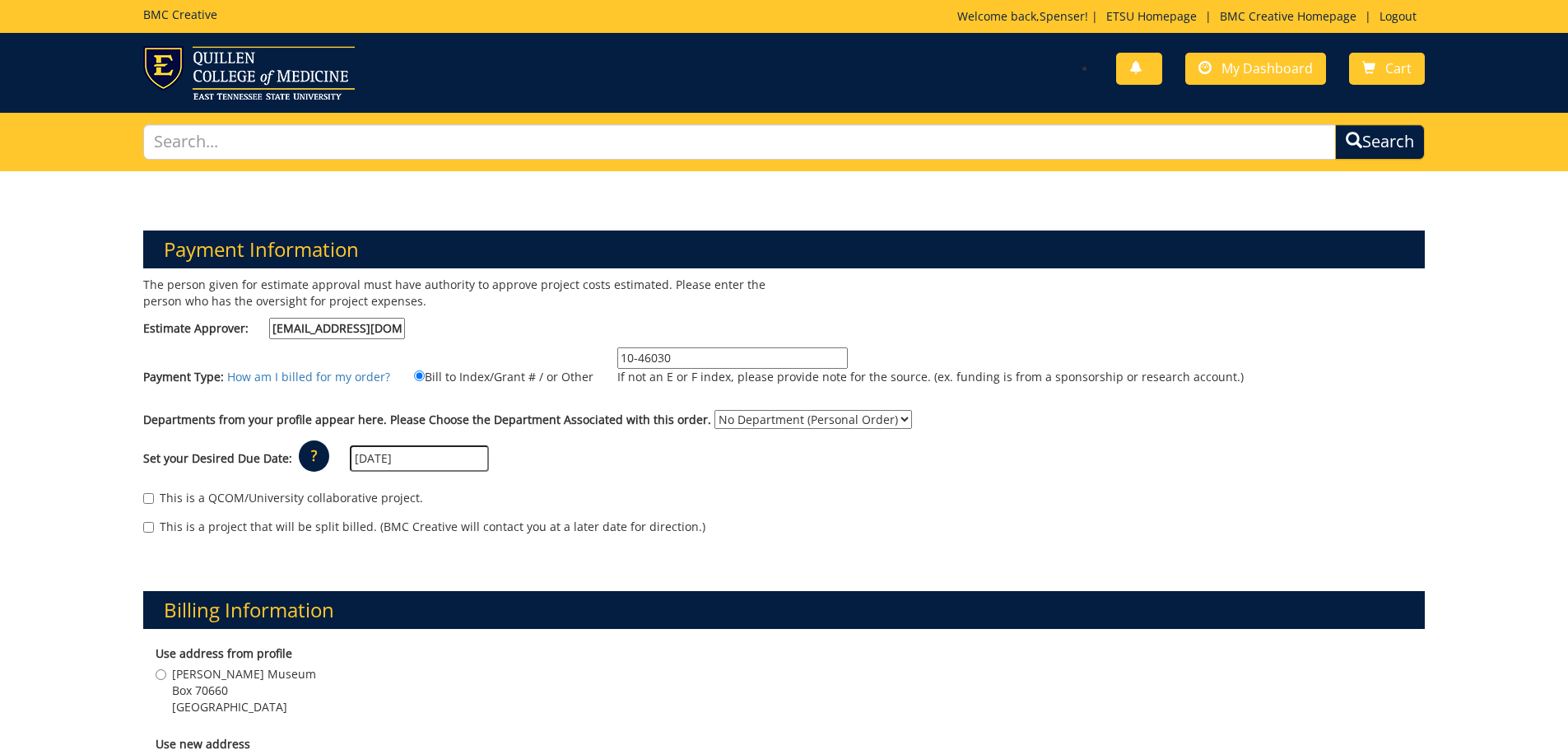
scroll to position [82, 0]
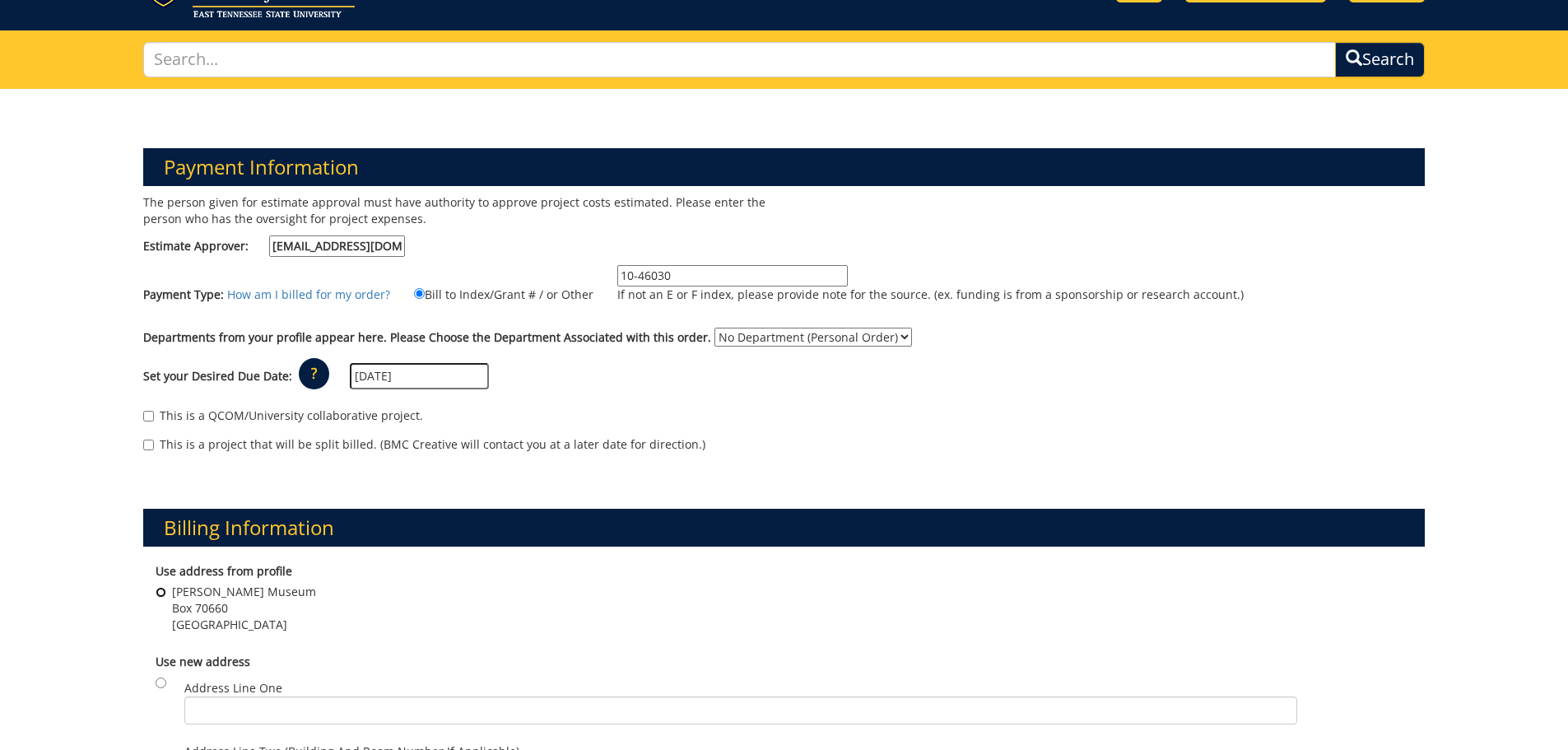
click at [162, 591] on input "Reece Museum Box 70660 Johnson City , TN 37614" at bounding box center [161, 593] width 11 height 11
radio input "true"
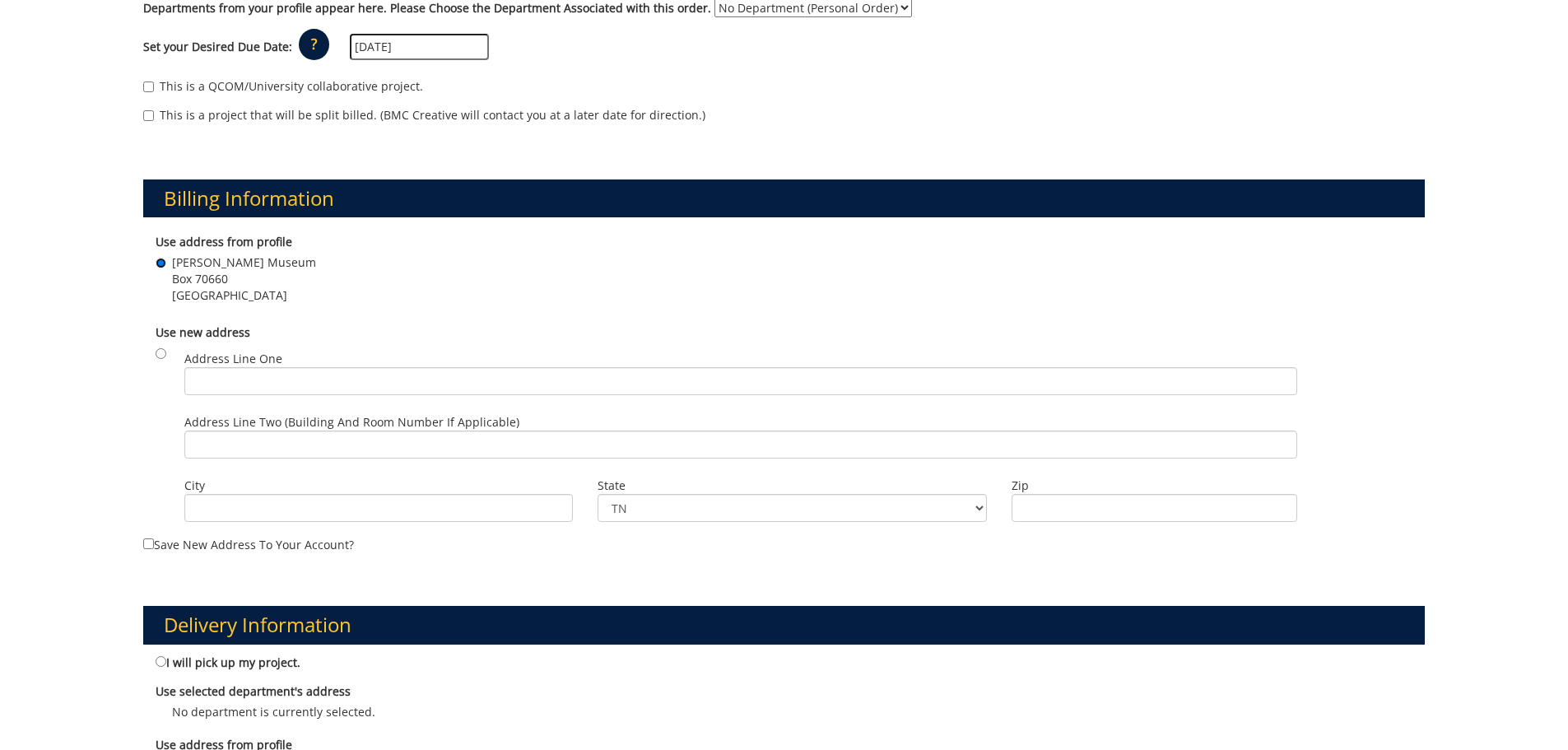
scroll to position [576, 0]
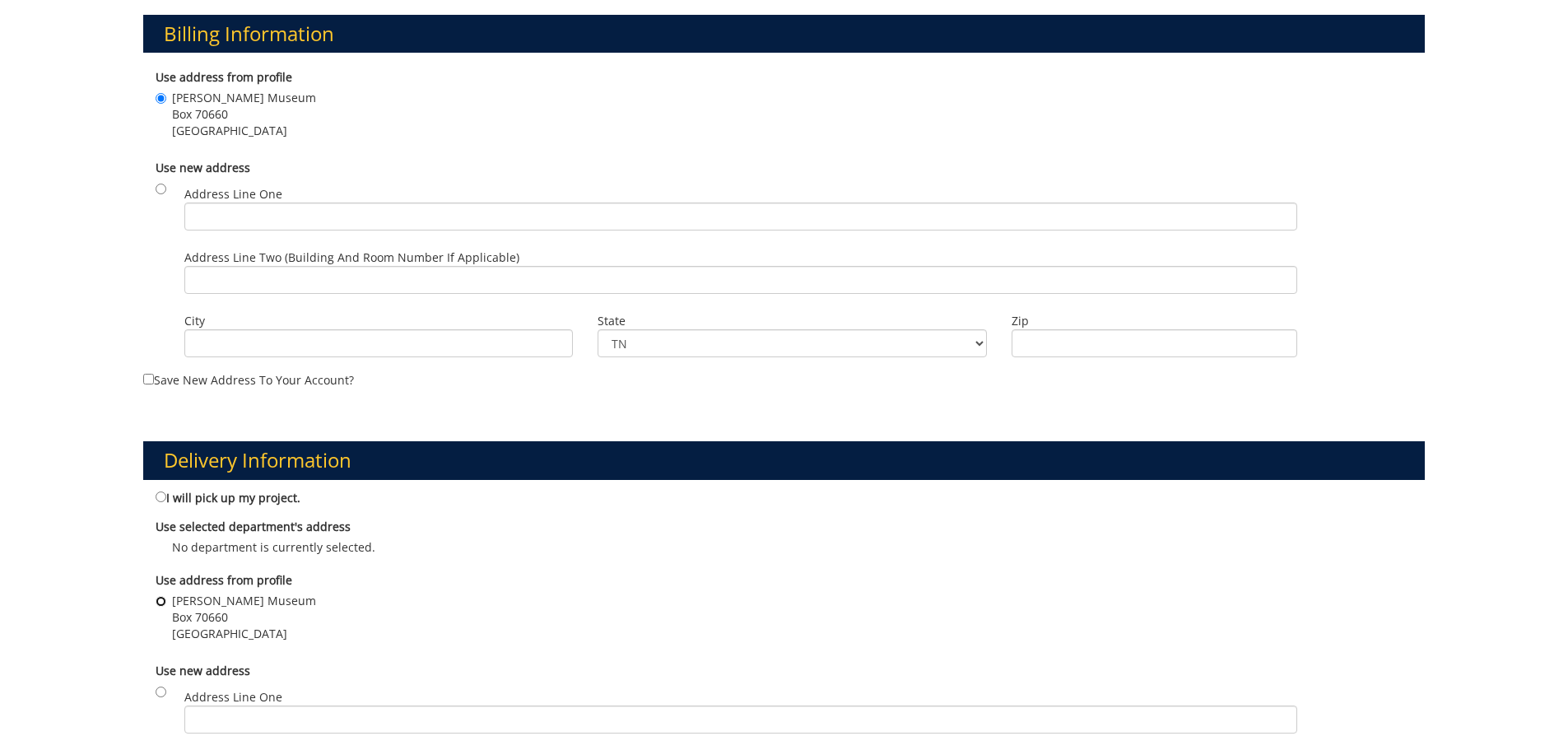
click at [160, 598] on input "Reece Museum Box 70660 Johnson City , TN 37614" at bounding box center [161, 602] width 11 height 11
radio input "true"
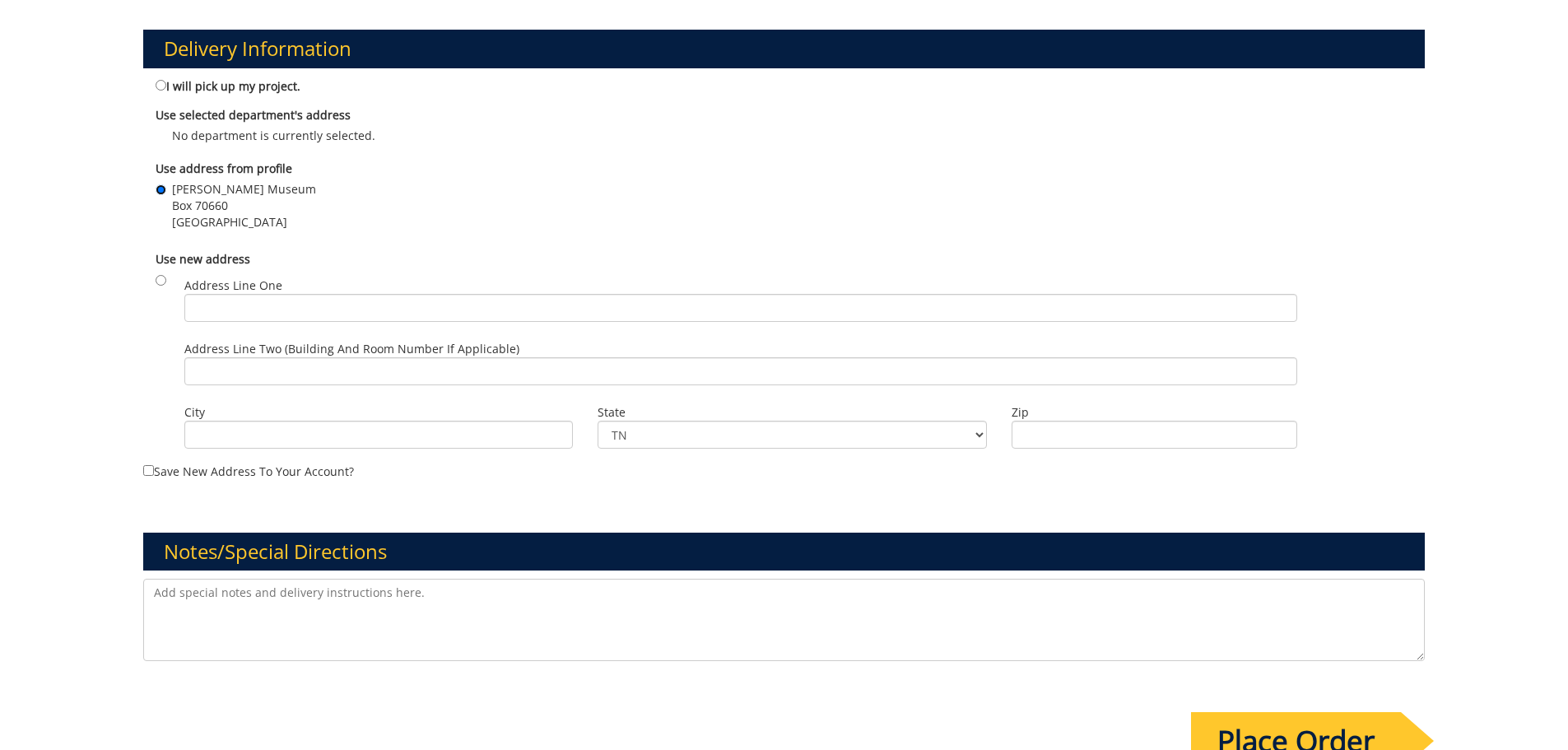
scroll to position [1070, 0]
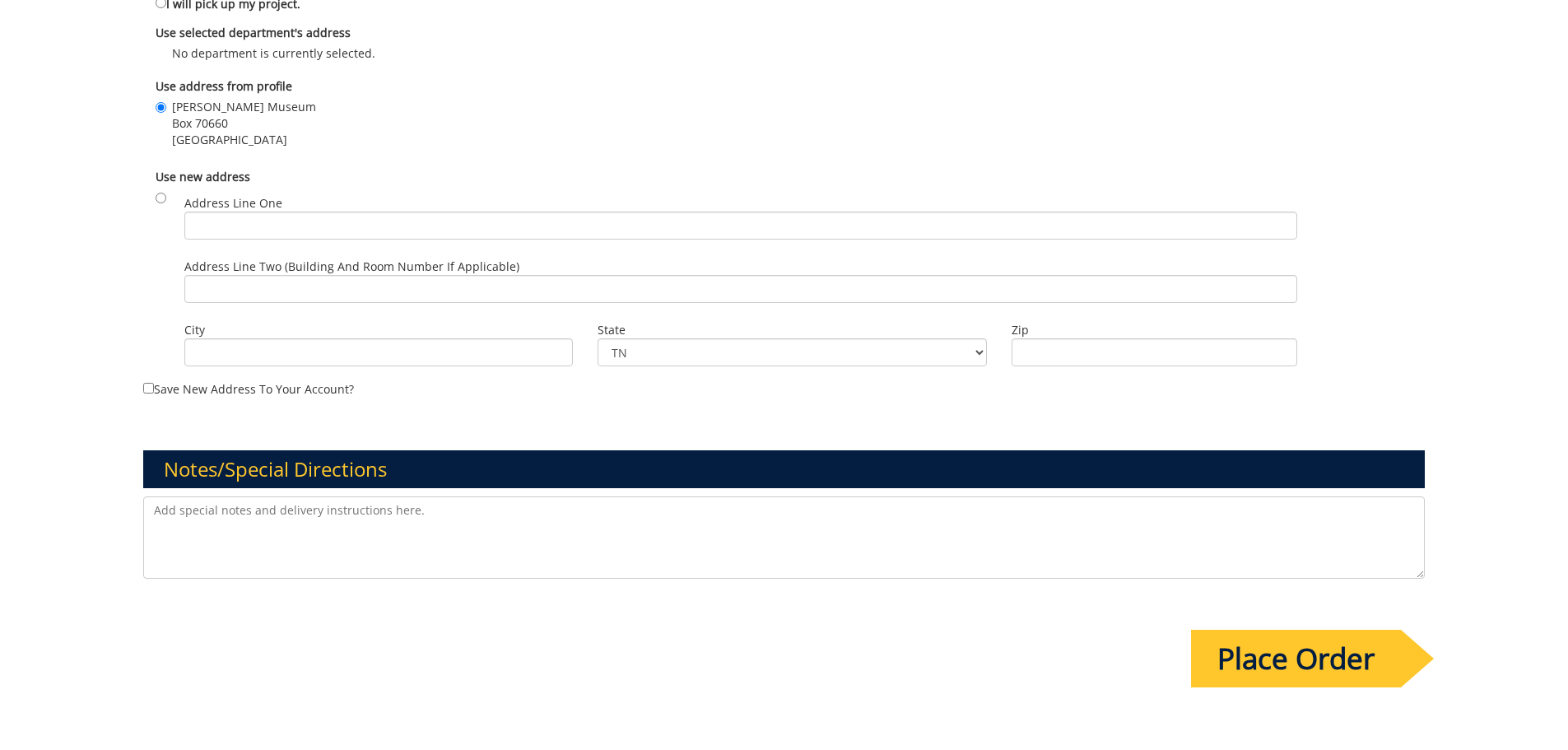
click at [1324, 659] on input "Place Order" at bounding box center [1296, 658] width 210 height 58
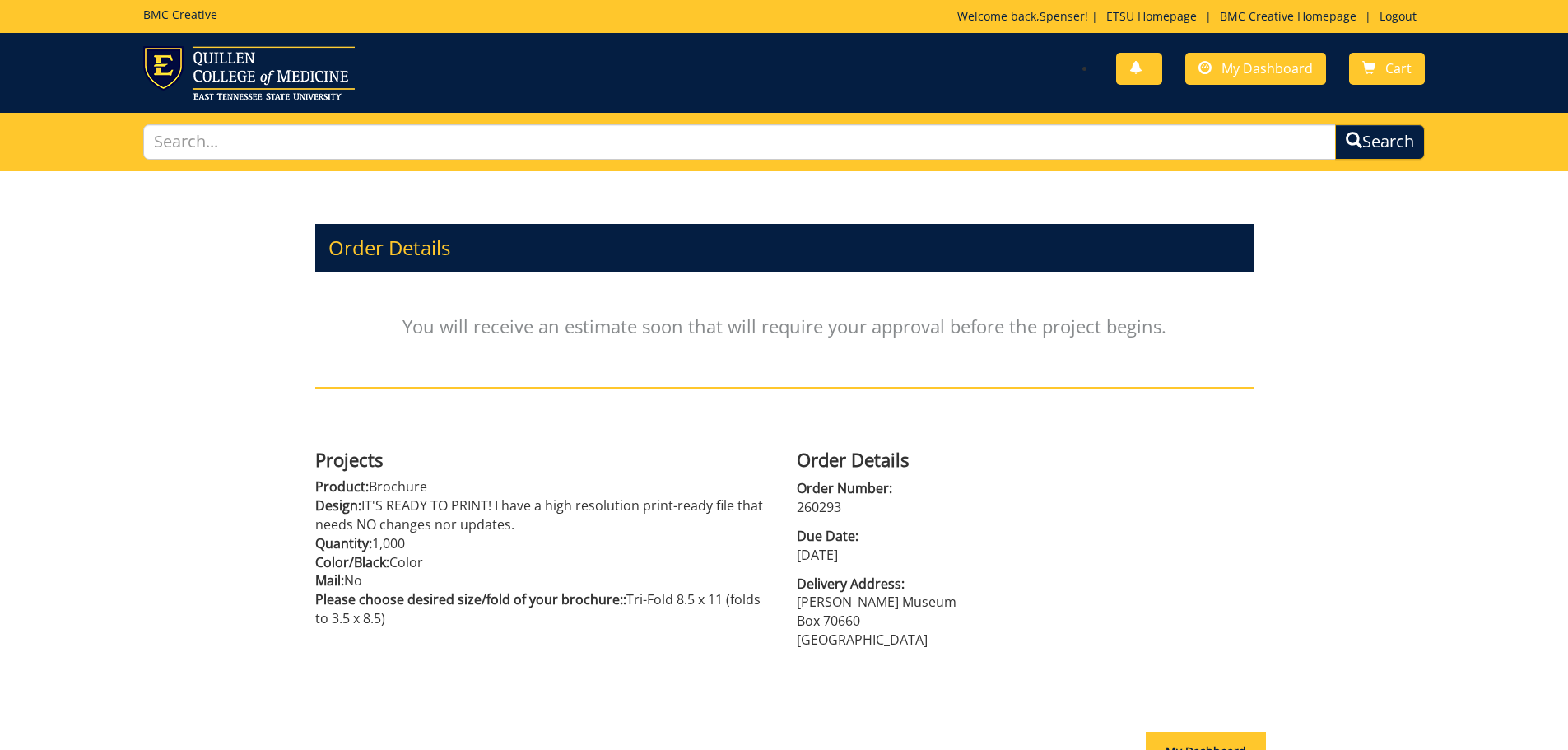
scroll to position [181, 0]
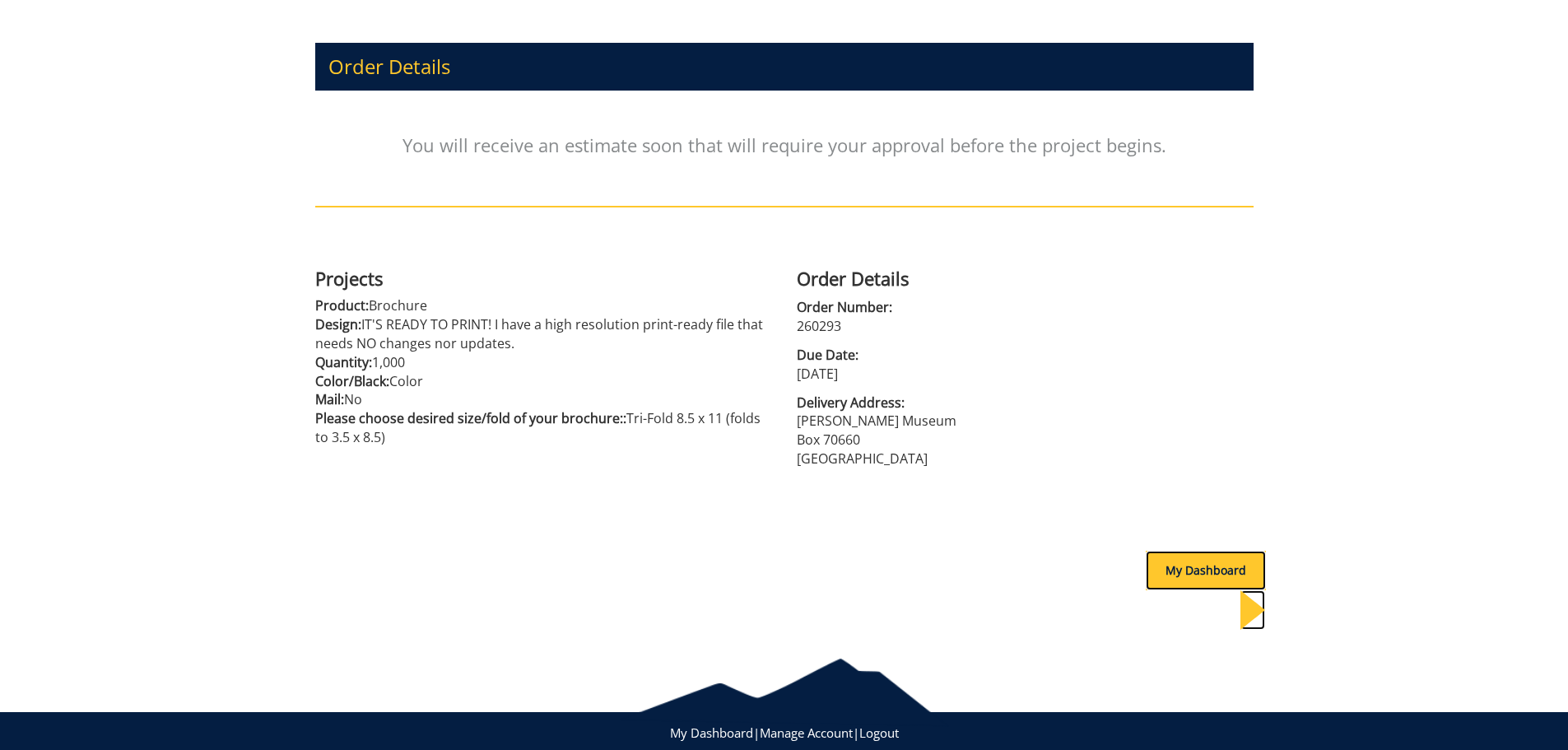
click at [1181, 580] on div "My Dashboard" at bounding box center [1206, 571] width 120 height 40
